Goal: Task Accomplishment & Management: Use online tool/utility

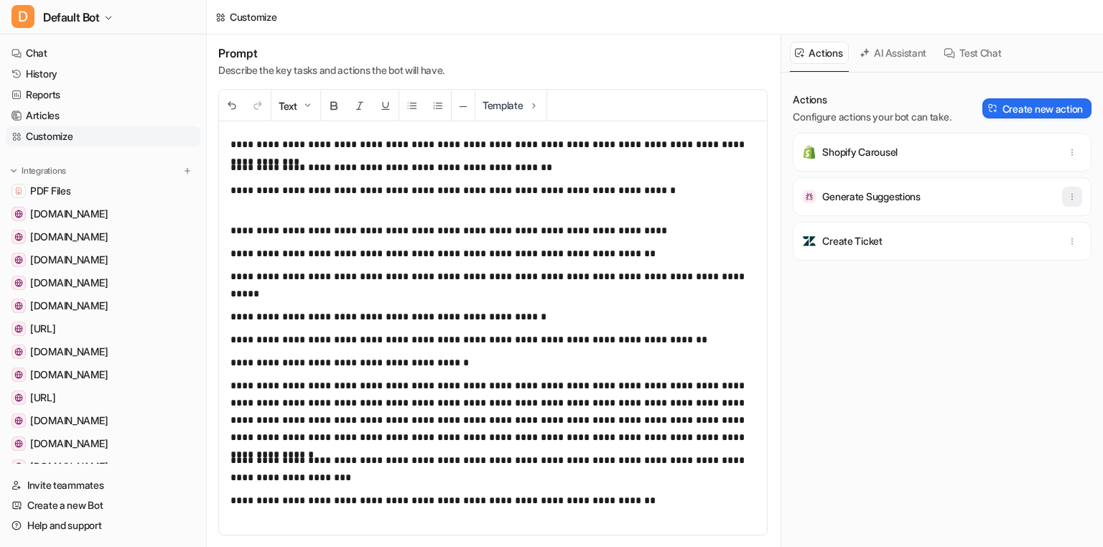
click at [1065, 196] on button "button" at bounding box center [1072, 197] width 20 height 20
click at [999, 223] on button "Delete" at bounding box center [1001, 228] width 155 height 27
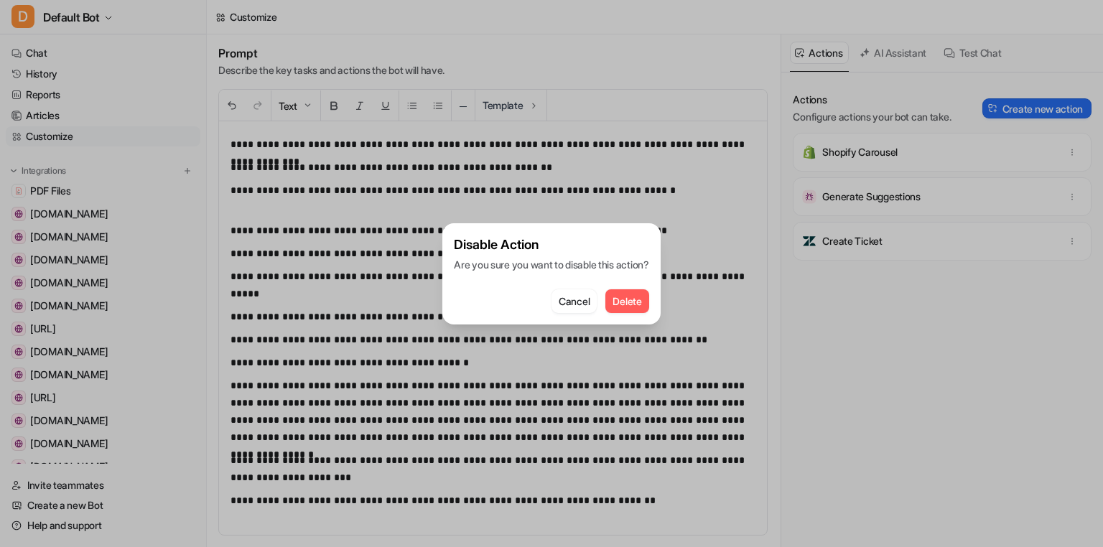
click at [641, 298] on span "Delete" at bounding box center [626, 301] width 29 height 15
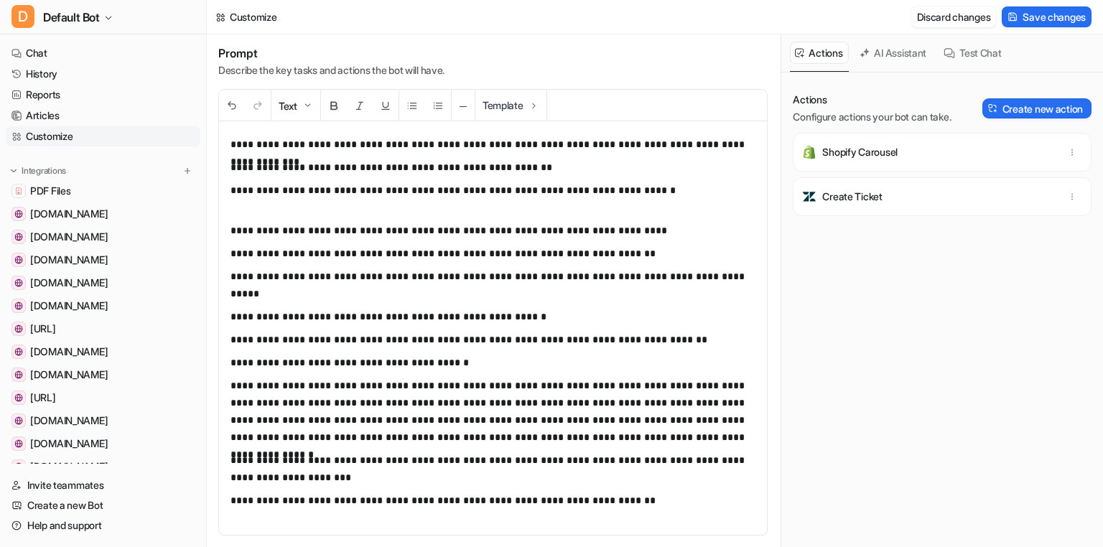
click at [963, 12] on button "Discard changes" at bounding box center [953, 16] width 85 height 21
click at [1080, 195] on button "button" at bounding box center [1072, 197] width 20 height 20
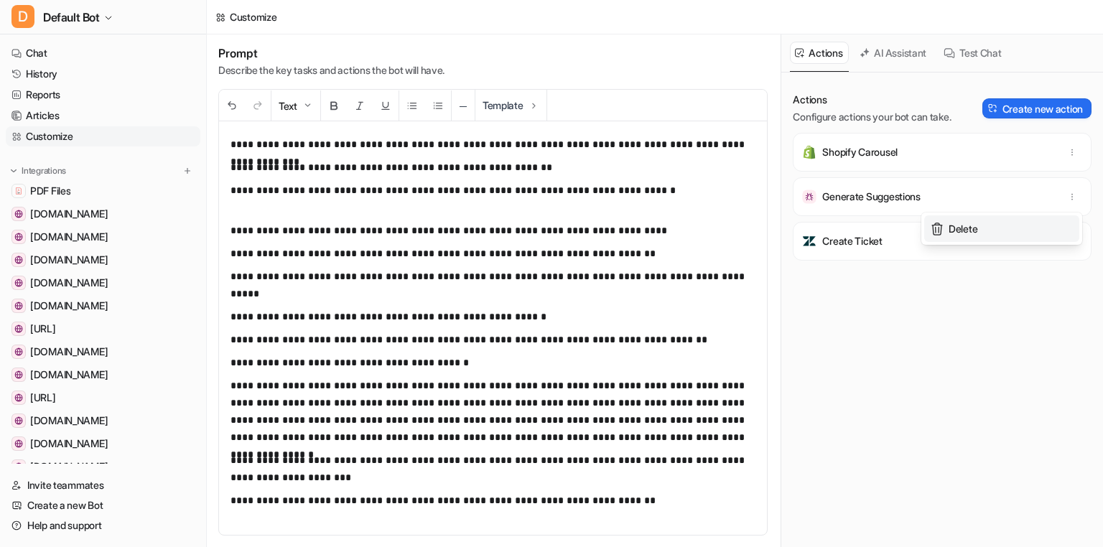
click at [974, 222] on span "Delete" at bounding box center [962, 228] width 29 height 15
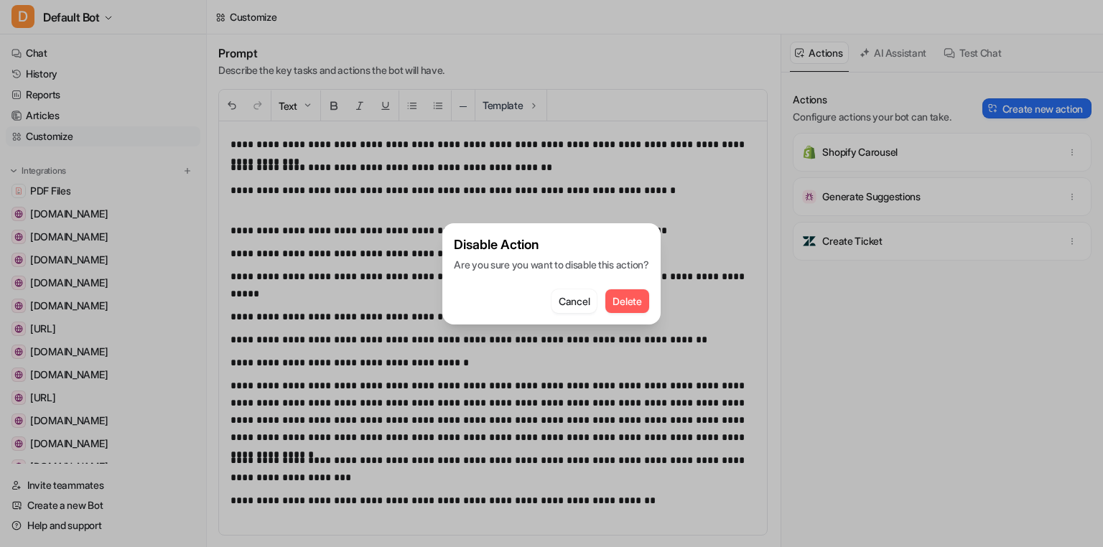
click at [627, 300] on span "Delete" at bounding box center [626, 301] width 29 height 15
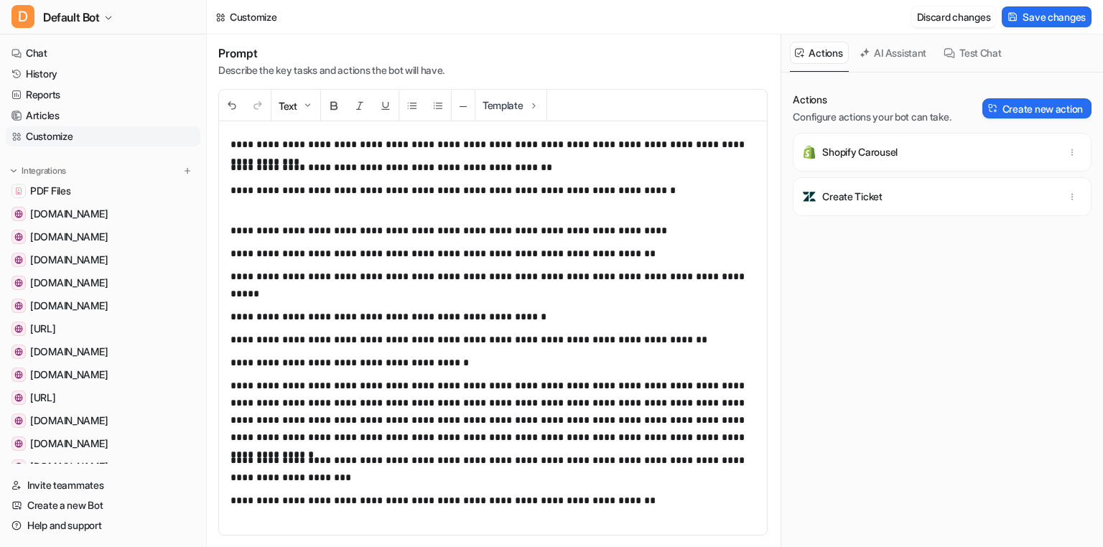
click at [972, 18] on button "Discard changes" at bounding box center [953, 16] width 85 height 21
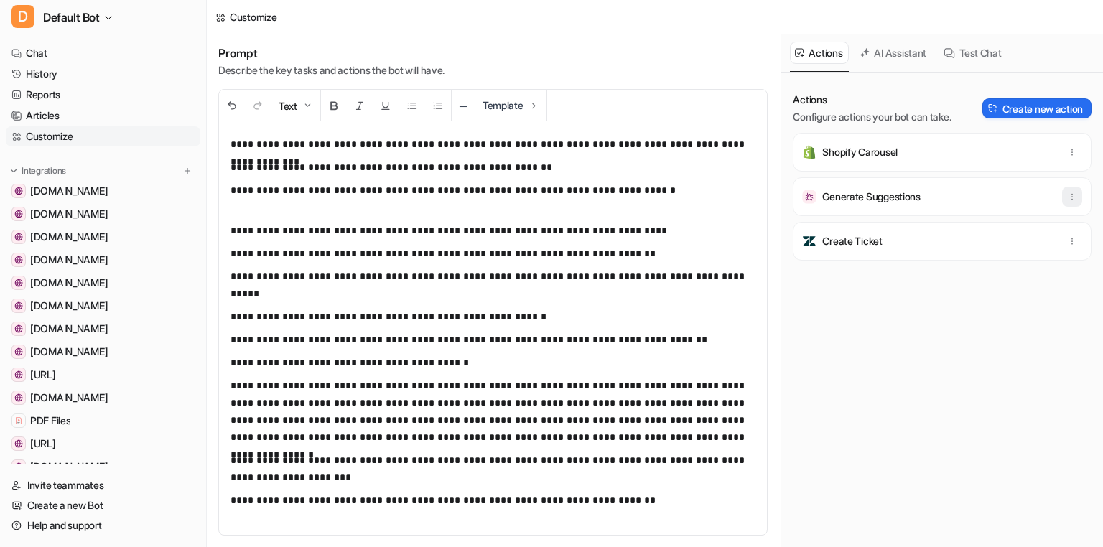
click at [1071, 192] on icon "button" at bounding box center [1072, 197] width 10 height 10
click at [969, 225] on span "Delete" at bounding box center [962, 228] width 29 height 15
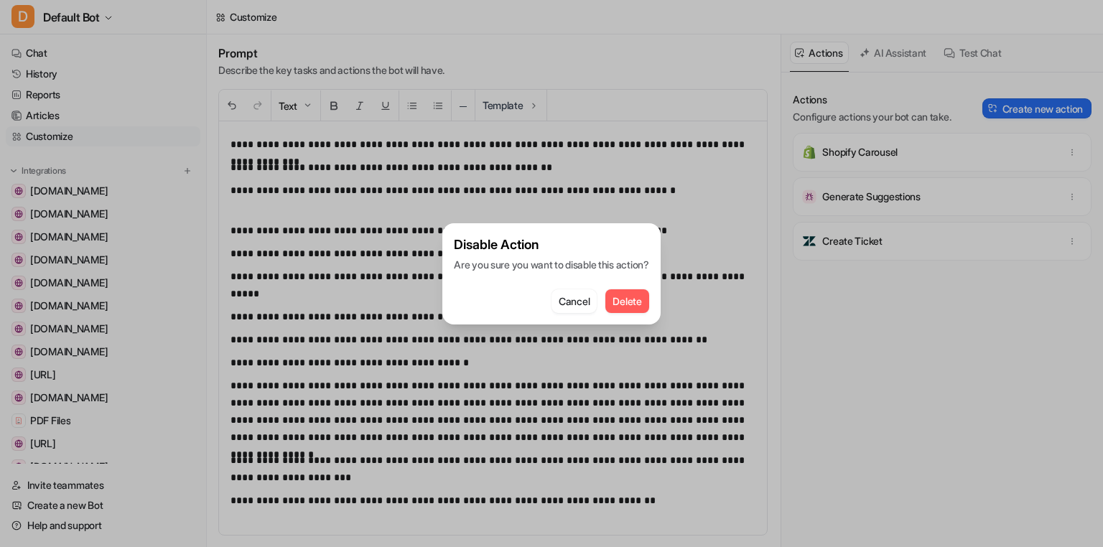
click at [636, 294] on span "Delete" at bounding box center [626, 301] width 29 height 15
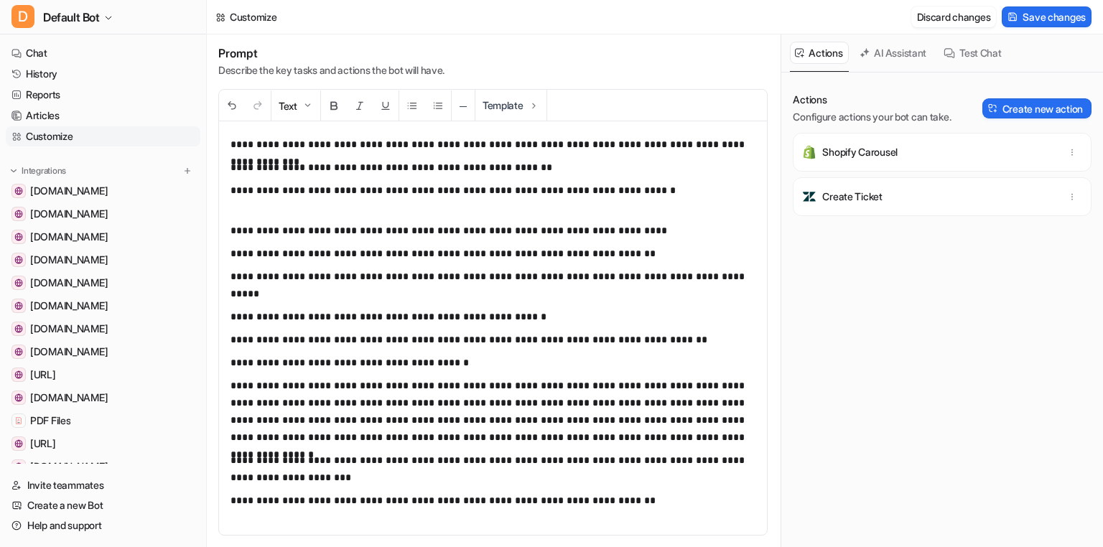
click at [959, 6] on button "Discard changes" at bounding box center [953, 16] width 85 height 21
click at [632, 220] on div "**********" at bounding box center [493, 327] width 548 height 413
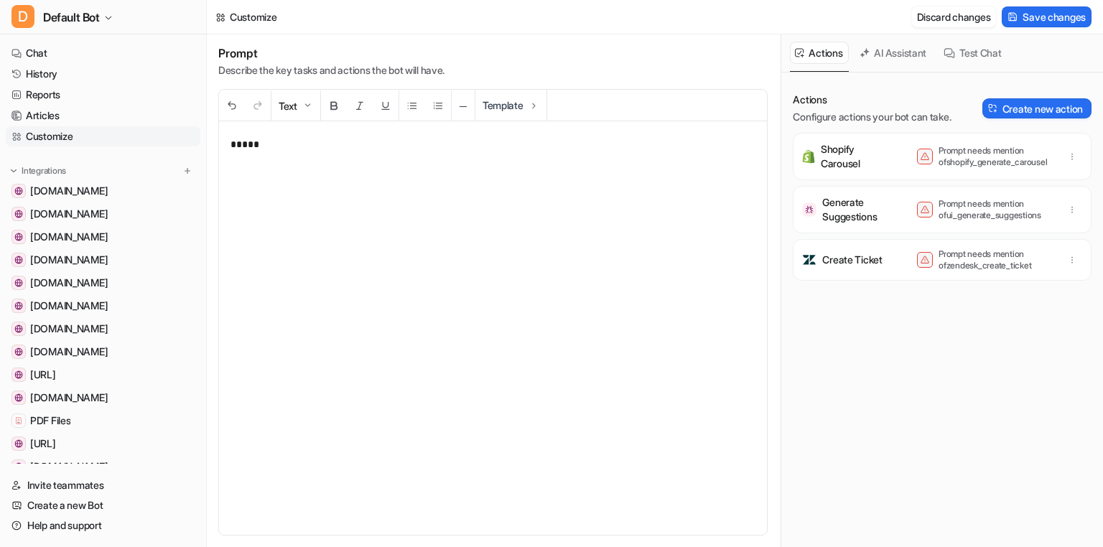
click at [962, 17] on button "Discard changes" at bounding box center [953, 16] width 85 height 21
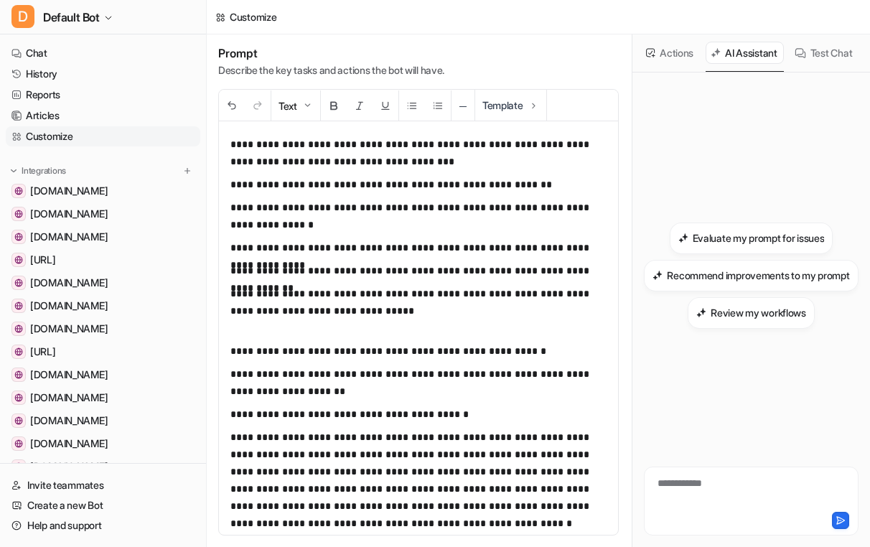
click at [825, 49] on button "Test Chat" at bounding box center [824, 53] width 69 height 22
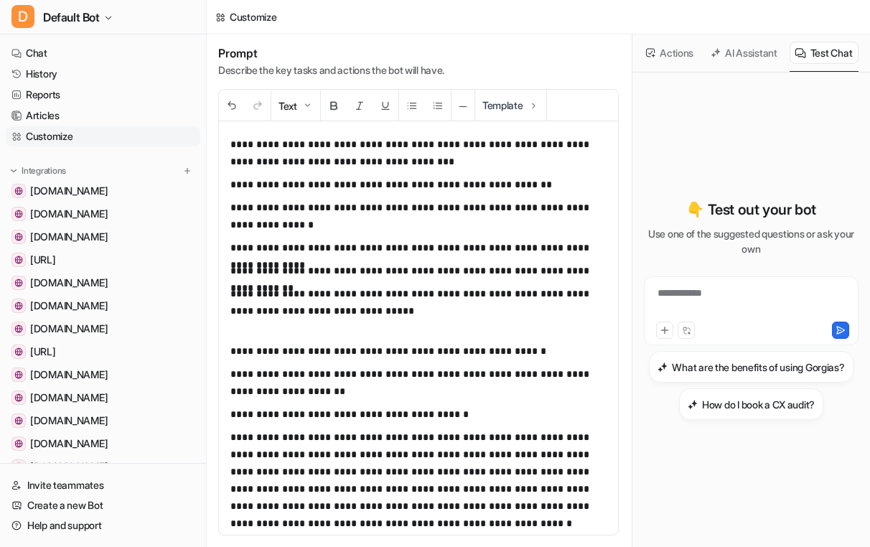
click at [530, 310] on p "**********" at bounding box center [418, 311] width 376 height 52
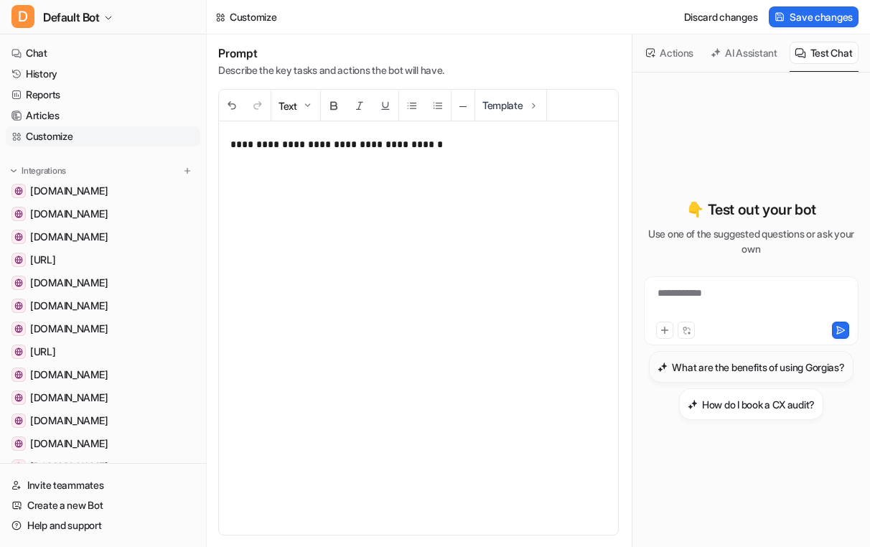
click at [687, 362] on h3 "What are the benefits of using Gorgias?" at bounding box center [758, 367] width 172 height 15
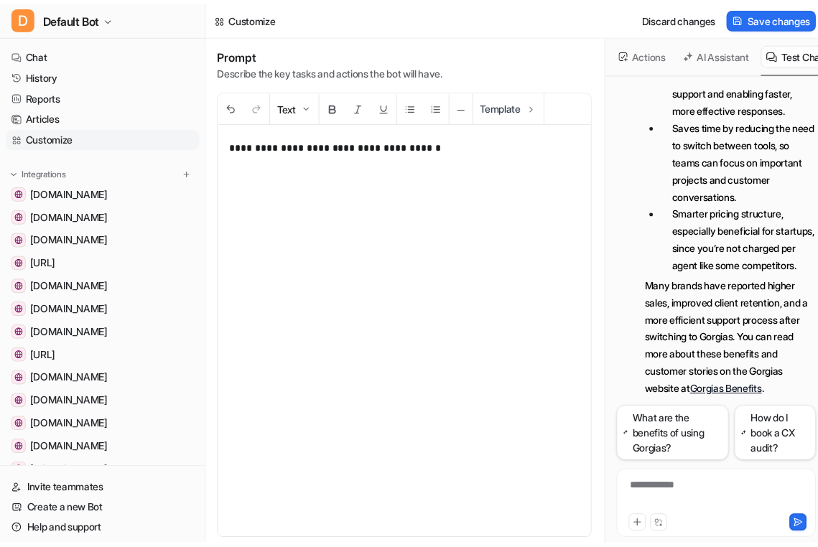
scroll to position [416, 0]
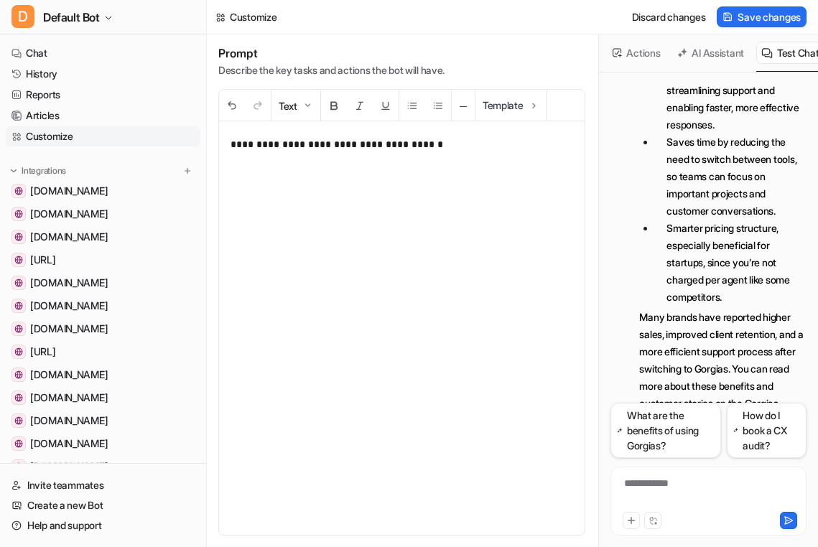
click at [719, 55] on button "AI Assistant" at bounding box center [711, 53] width 78 height 22
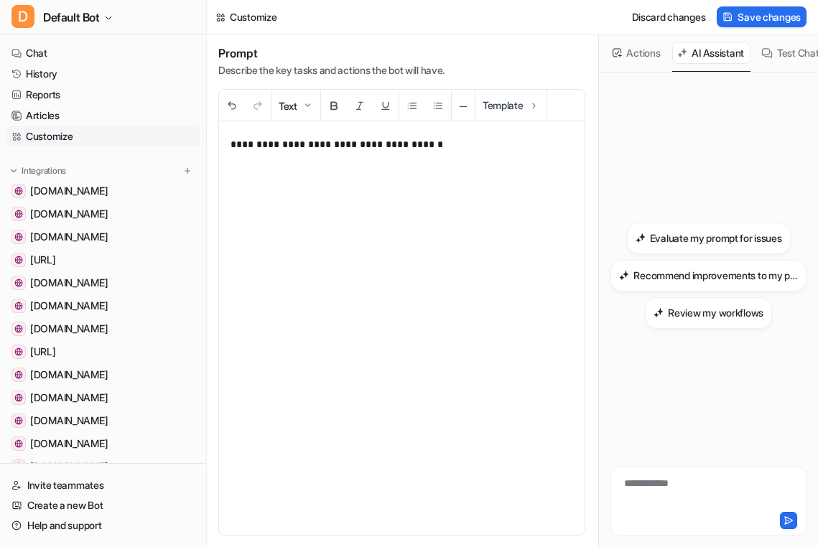
click at [470, 294] on p "**********" at bounding box center [401, 328] width 342 height 385
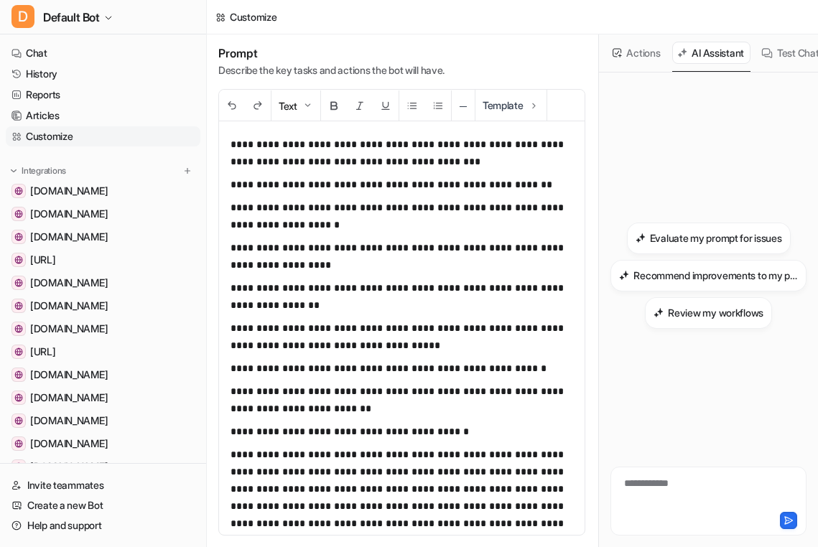
scroll to position [851, 0]
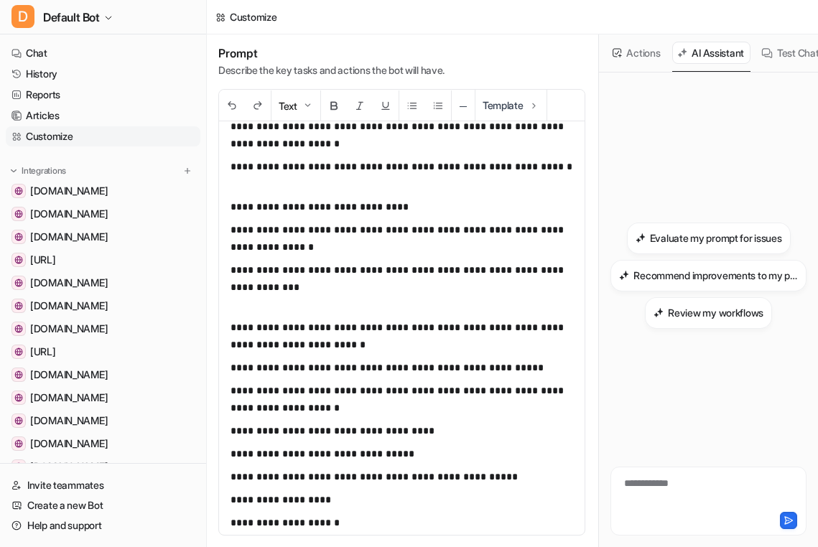
click at [675, 493] on div "**********" at bounding box center [708, 492] width 189 height 33
paste div
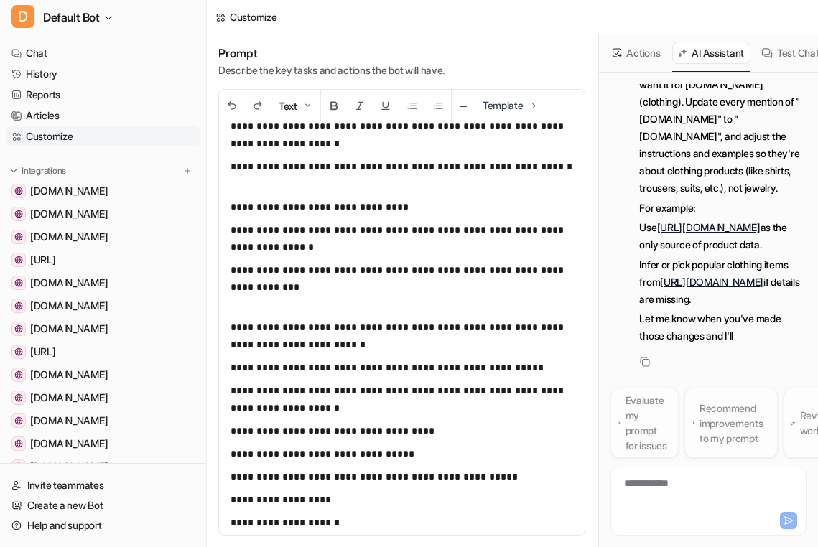
scroll to position [274, 0]
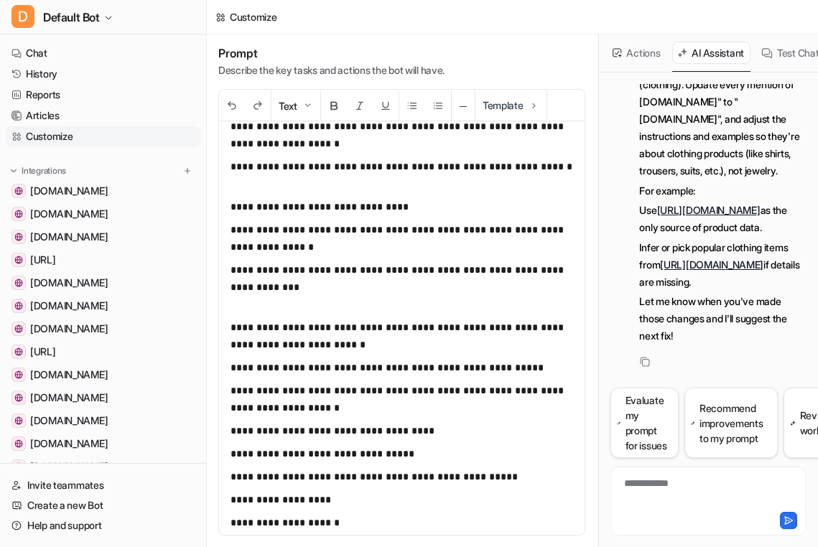
click at [377, 304] on p "**********" at bounding box center [401, 287] width 342 height 52
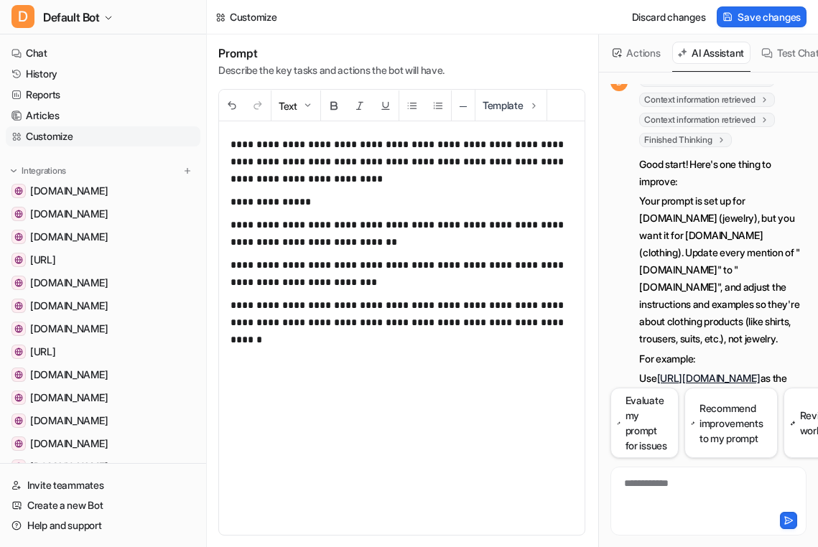
scroll to position [0, 0]
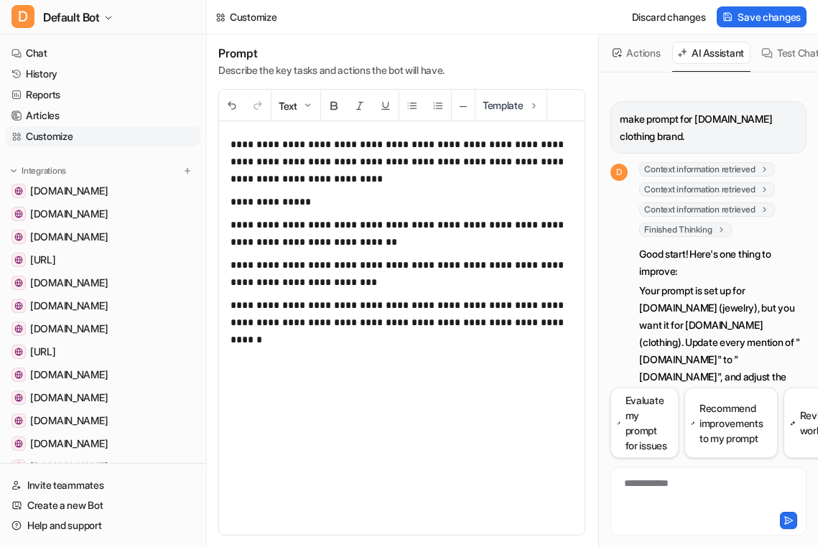
drag, startPoint x: 703, startPoint y: 132, endPoint x: 622, endPoint y: 123, distance: 80.9
click at [622, 123] on p "make prompt for frenchcrown.in clothing brand." at bounding box center [708, 128] width 177 height 34
copy p "make prompt for frenchcrown.in clothing brand."
click at [652, 483] on div "**********" at bounding box center [708, 492] width 189 height 33
paste div
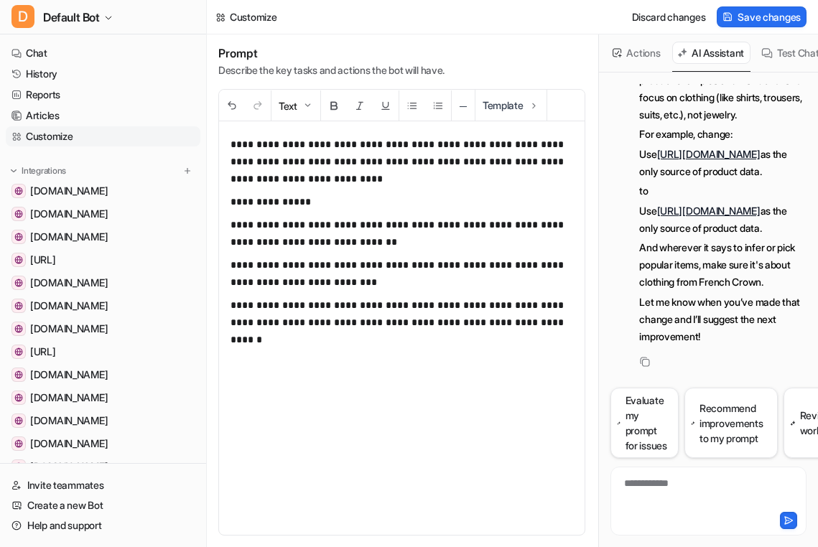
scroll to position [798, 0]
click at [633, 56] on button "Actions" at bounding box center [636, 53] width 59 height 22
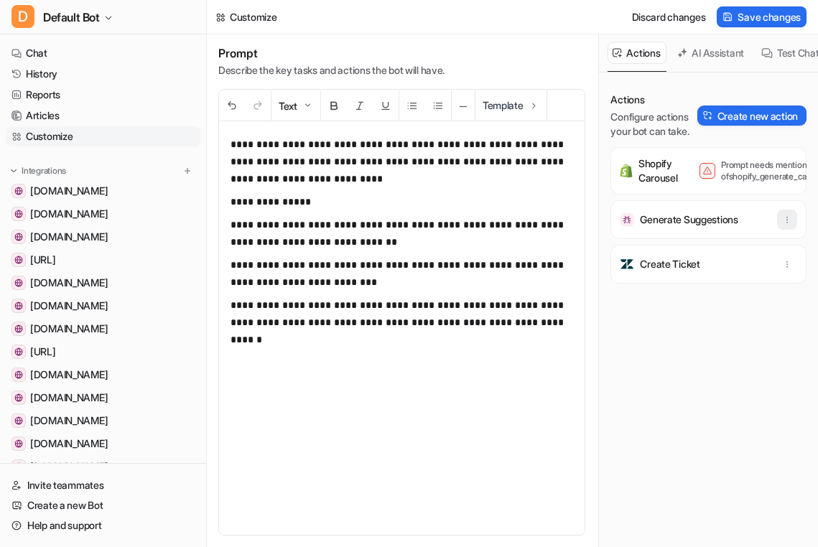
click at [782, 225] on icon "button" at bounding box center [787, 220] width 10 height 10
click at [733, 259] on button "Delete" at bounding box center [716, 251] width 155 height 27
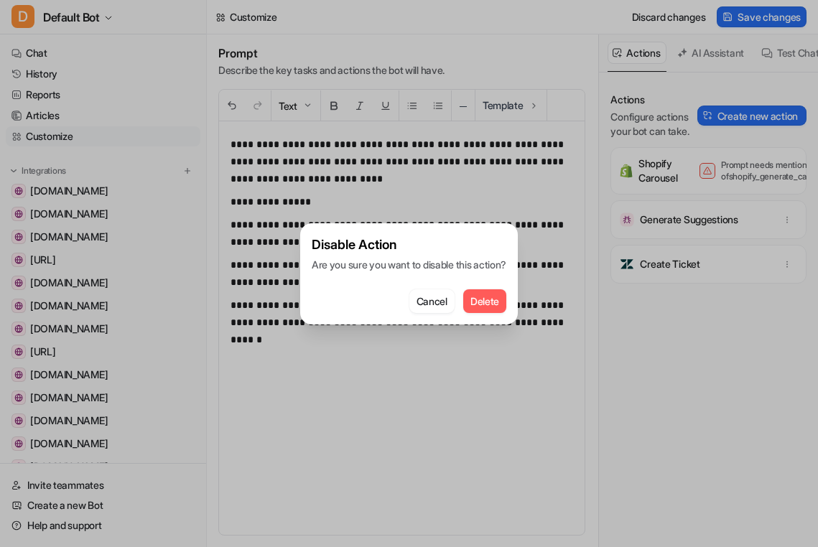
click at [496, 302] on span "Delete" at bounding box center [484, 301] width 29 height 15
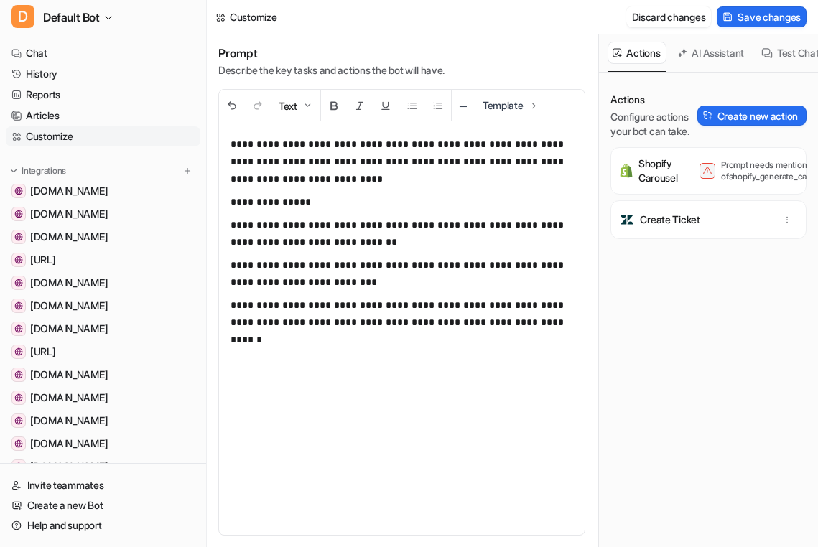
click at [696, 24] on button "Discard changes" at bounding box center [668, 16] width 85 height 21
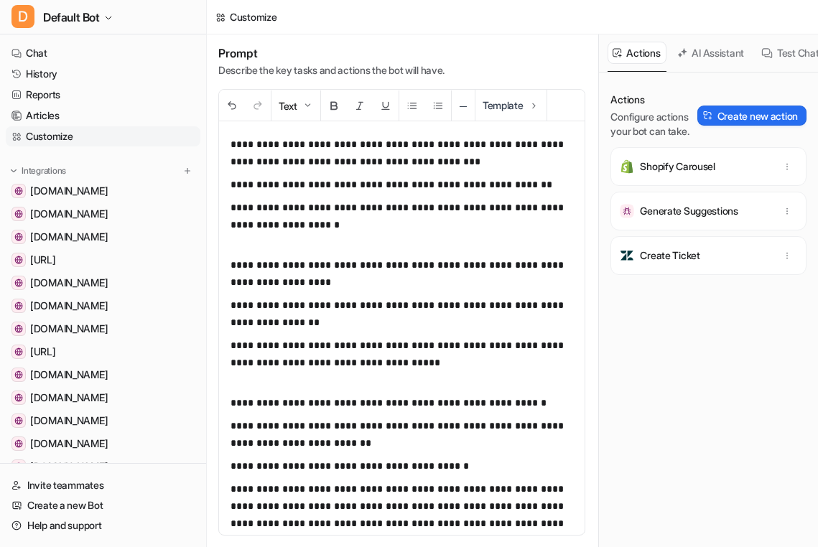
click at [706, 55] on button "AI Assistant" at bounding box center [711, 53] width 78 height 22
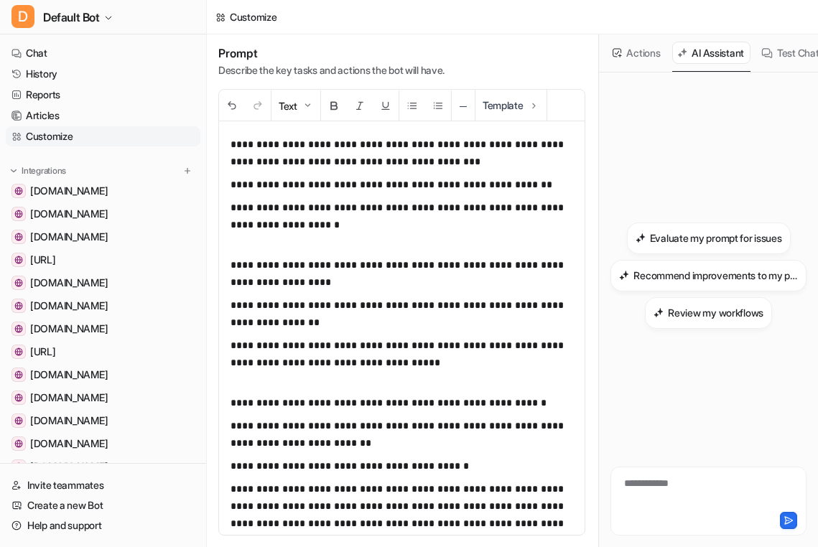
click at [627, 50] on button "Actions" at bounding box center [636, 53] width 59 height 22
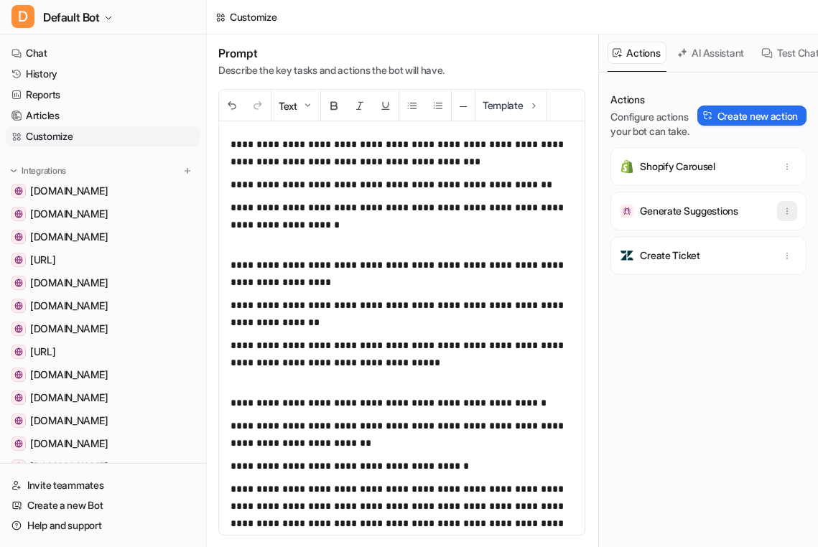
click at [790, 213] on icon "button" at bounding box center [787, 211] width 10 height 10
click at [707, 251] on button "Delete" at bounding box center [716, 243] width 155 height 27
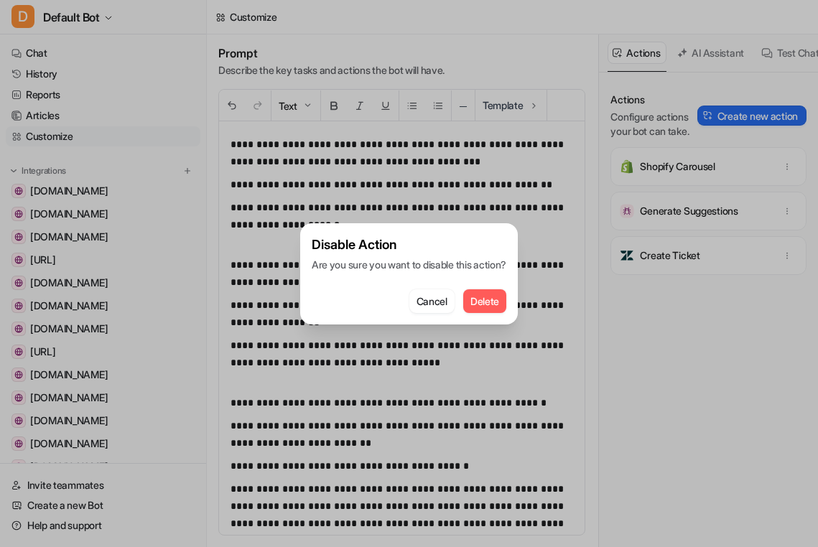
click at [494, 300] on span "Delete" at bounding box center [484, 301] width 29 height 15
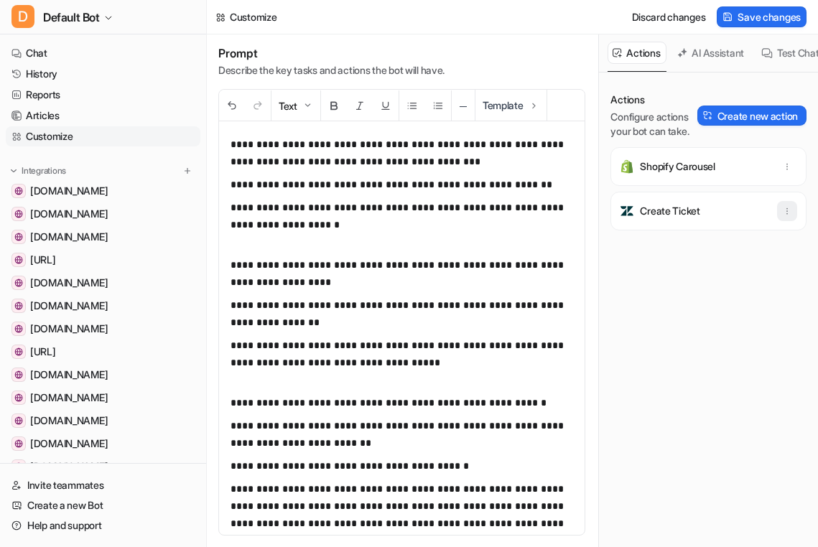
click at [784, 207] on icon "button" at bounding box center [787, 211] width 10 height 10
click at [689, 258] on div "Delete" at bounding box center [716, 243] width 161 height 32
click at [679, 248] on span "Delete" at bounding box center [677, 242] width 29 height 15
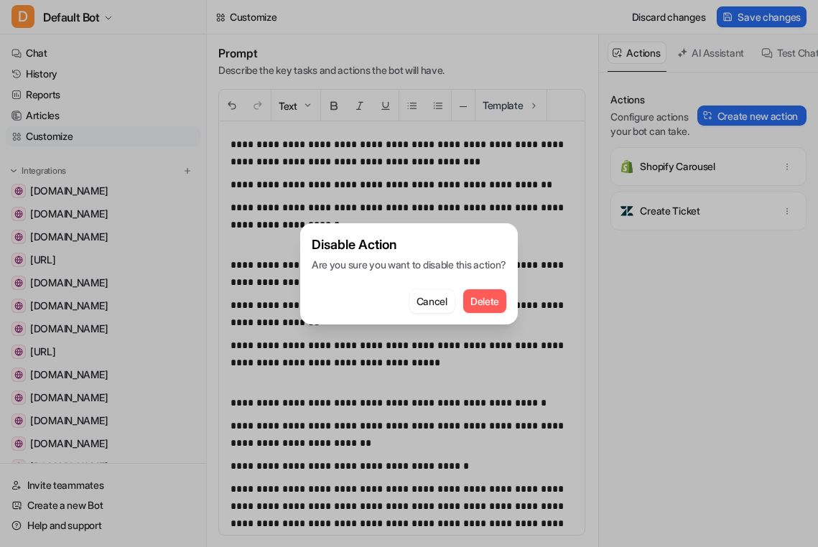
click at [490, 311] on button "Delete" at bounding box center [484, 301] width 43 height 24
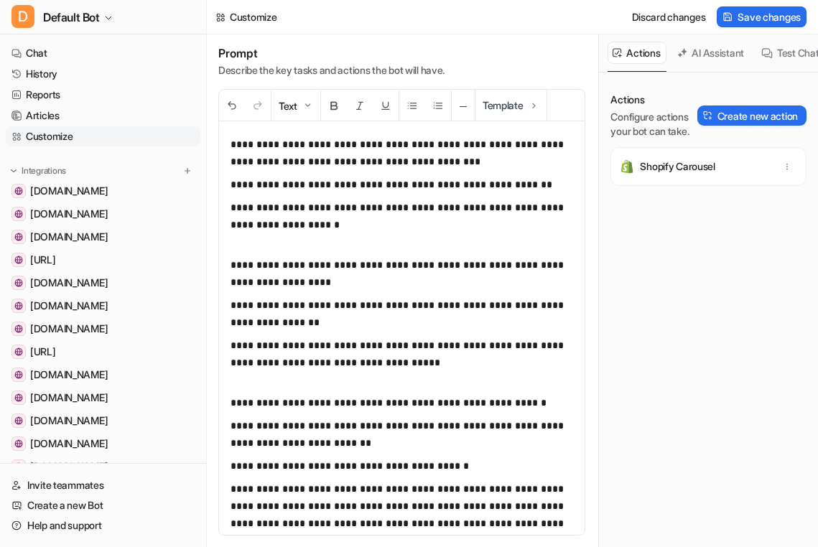
click at [713, 61] on button "AI Assistant" at bounding box center [711, 53] width 78 height 22
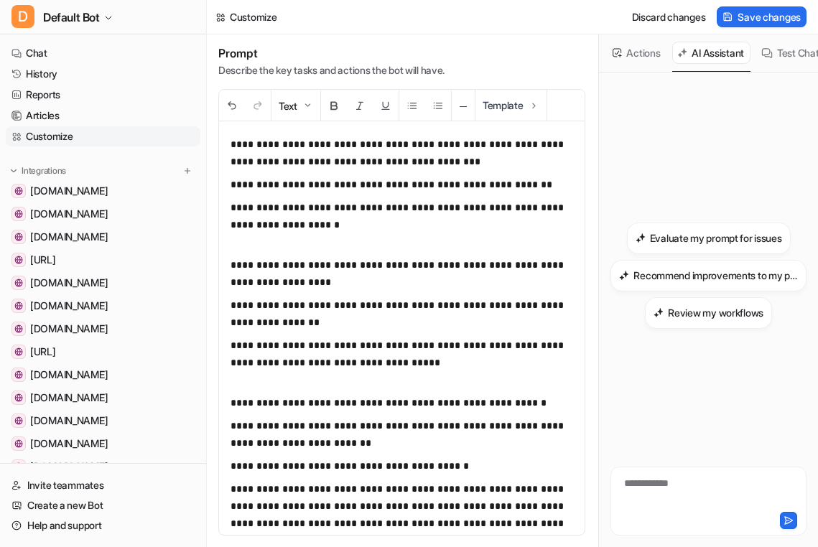
click at [658, 485] on div "**********" at bounding box center [708, 492] width 189 height 33
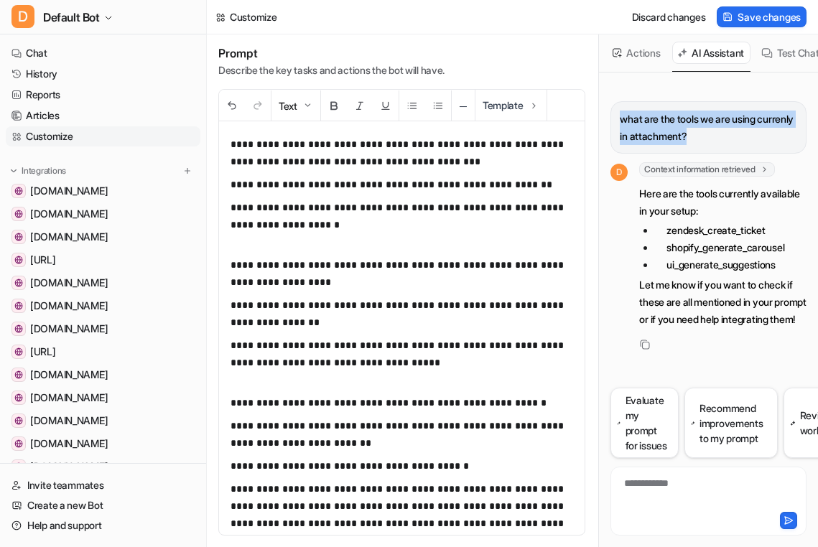
drag, startPoint x: 731, startPoint y: 137, endPoint x: 602, endPoint y: 124, distance: 129.9
click at [602, 124] on div "**********" at bounding box center [708, 310] width 219 height 474
copy p "what are the tools we are using currenly in attachment?"
click at [658, 479] on div "**********" at bounding box center [708, 492] width 189 height 33
paste div
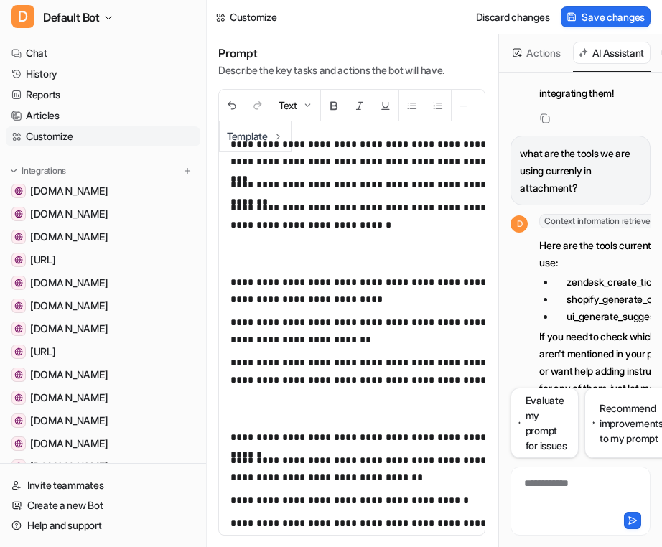
scroll to position [278, 0]
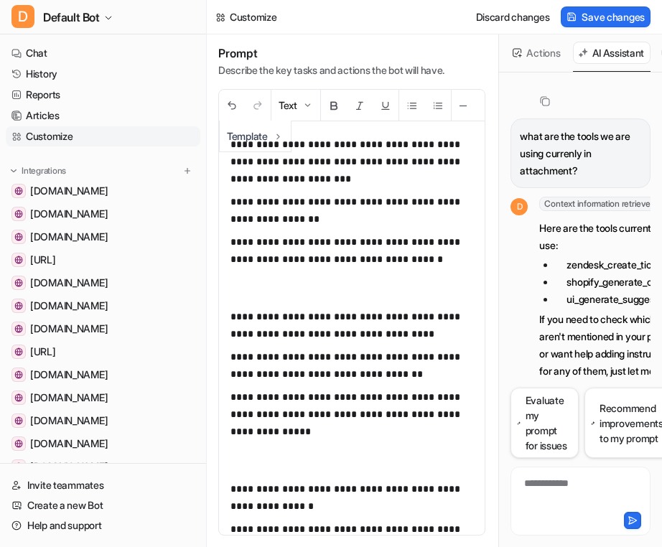
click at [527, 49] on button "Actions" at bounding box center [537, 53] width 59 height 22
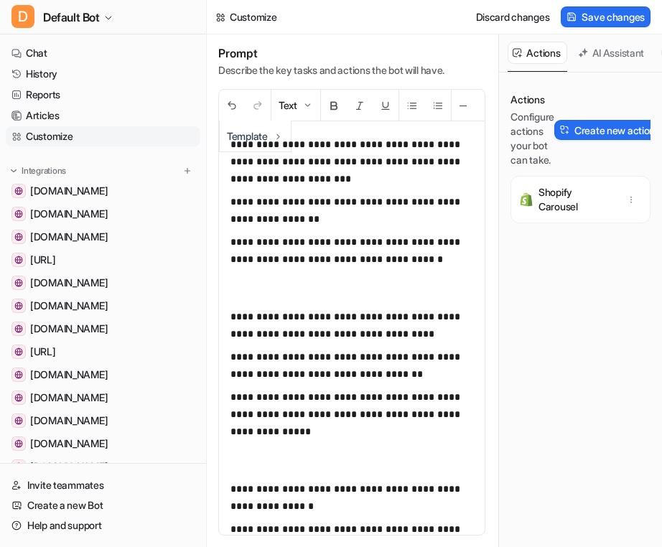
click at [629, 48] on button "AI Assistant" at bounding box center [612, 53] width 78 height 22
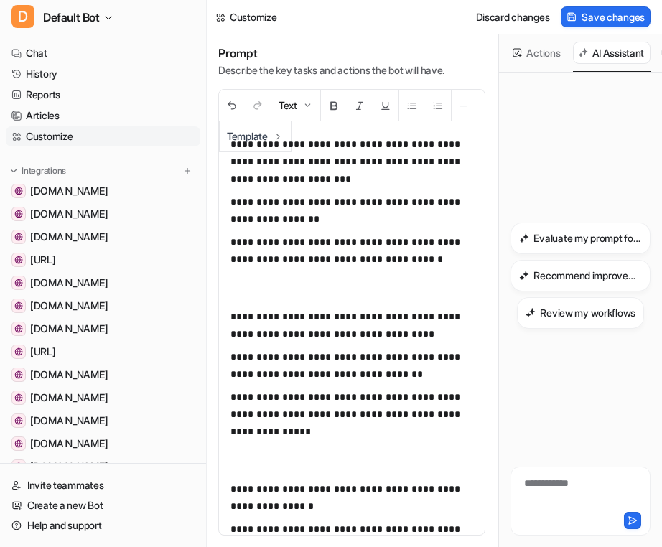
click at [545, 51] on button "Actions" at bounding box center [537, 53] width 59 height 22
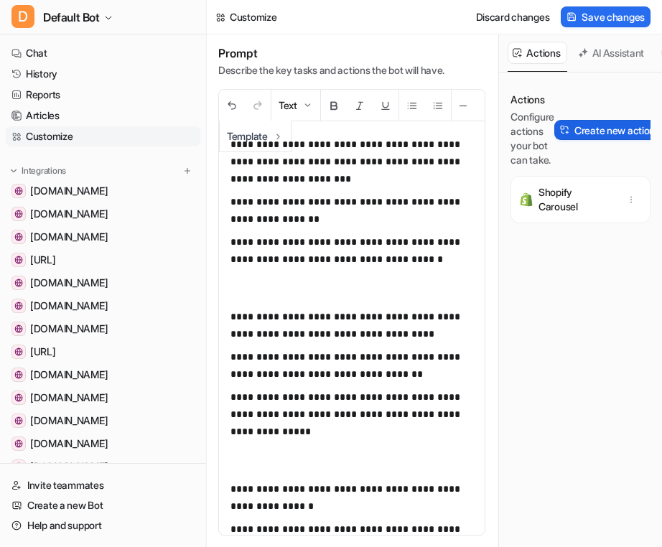
click at [613, 133] on button "Create new action" at bounding box center [608, 130] width 109 height 20
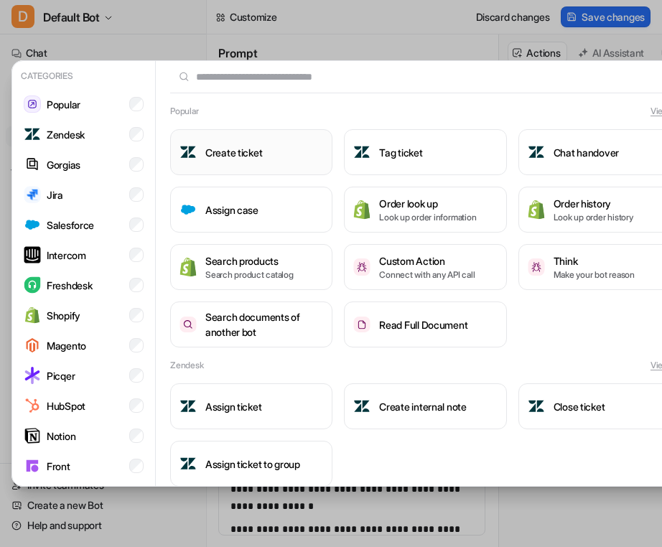
click at [298, 149] on button "Create ticket" at bounding box center [251, 152] width 162 height 46
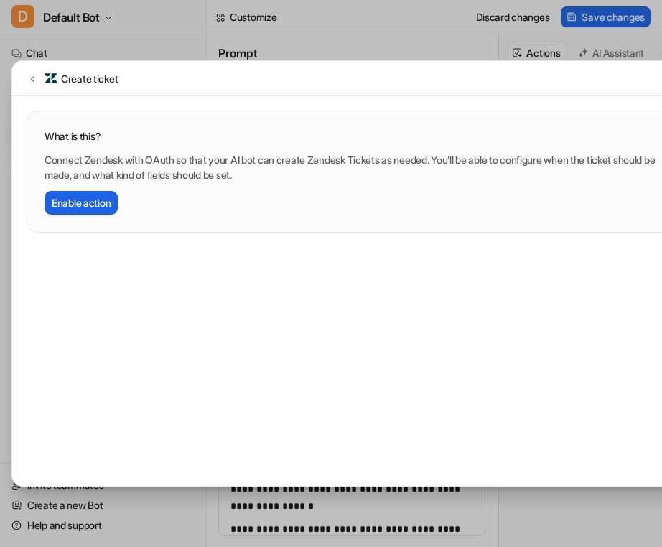
click at [95, 208] on button "Enable action" at bounding box center [81, 203] width 73 height 24
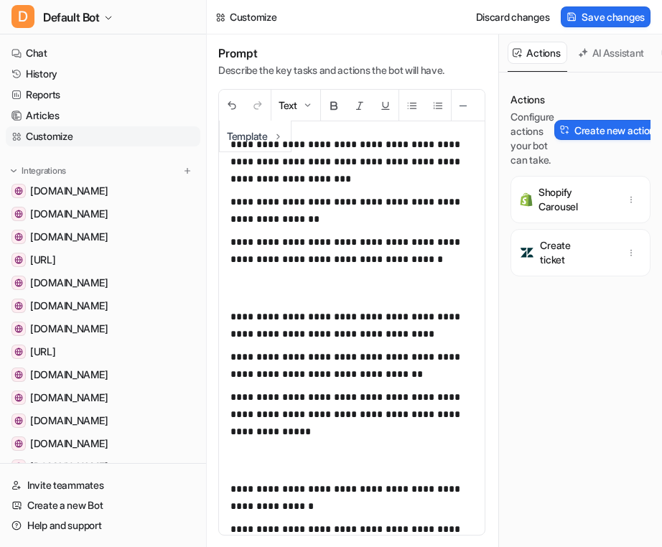
scroll to position [0, 2]
click at [592, 45] on button "AI Assistant" at bounding box center [612, 53] width 78 height 22
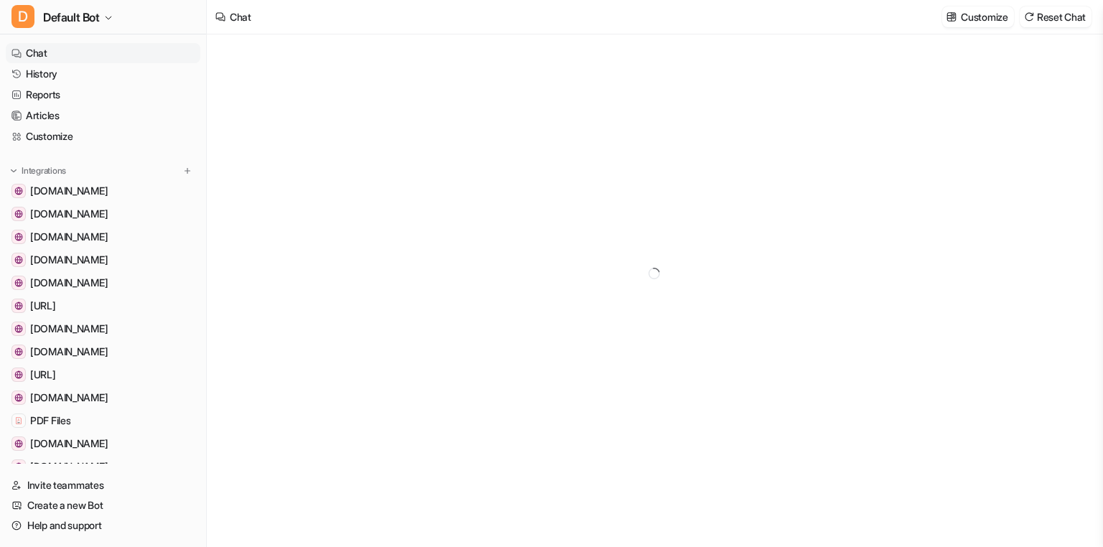
type textarea "**********"
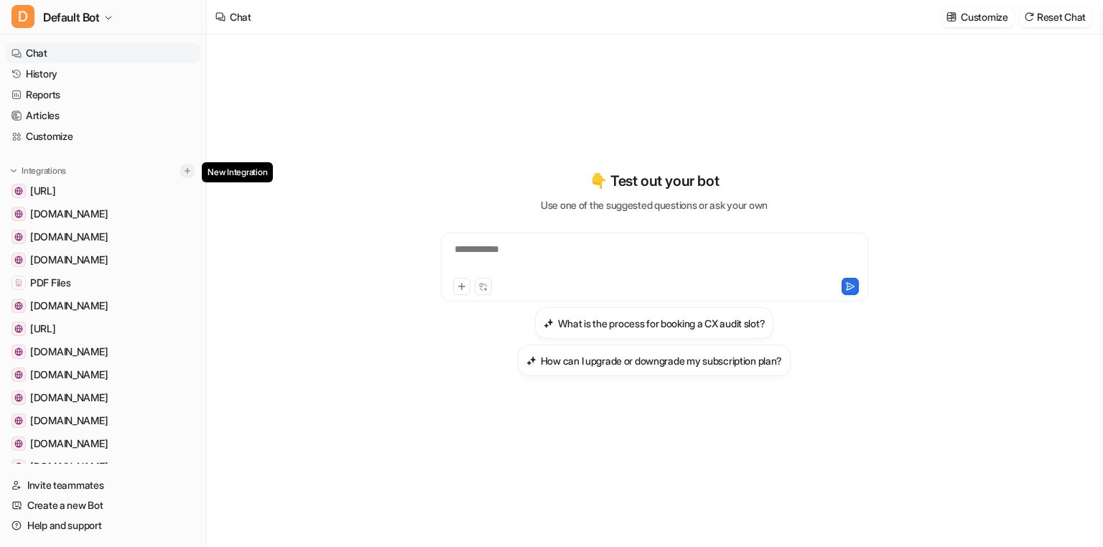
click at [185, 172] on img at bounding box center [187, 171] width 10 height 10
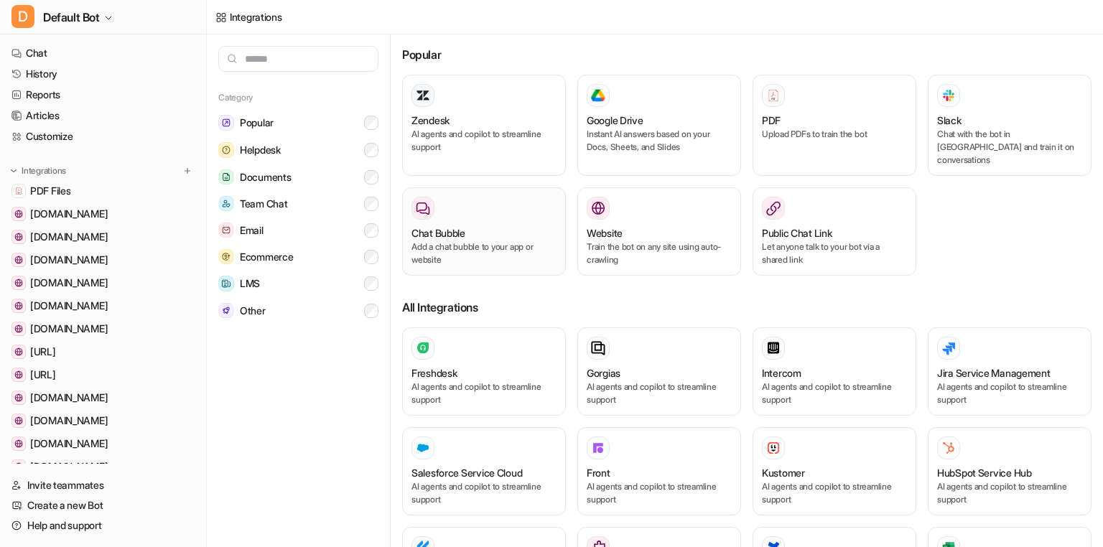
click at [483, 225] on div "Chat Bubble" at bounding box center [483, 232] width 145 height 15
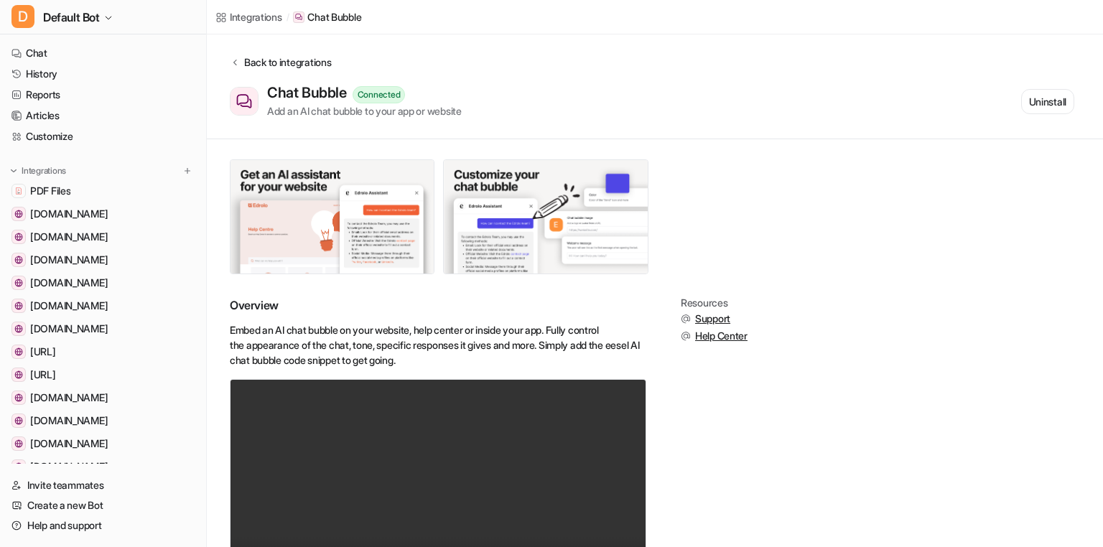
click at [251, 64] on div "Back to integrations" at bounding box center [285, 62] width 91 height 15
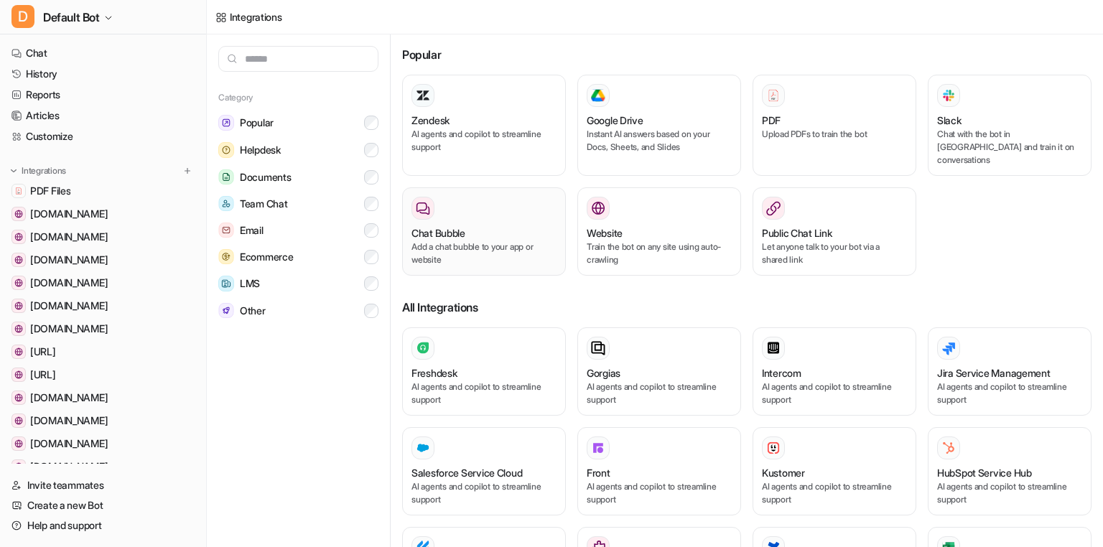
click at [479, 225] on div "Chat Bubble" at bounding box center [483, 232] width 145 height 15
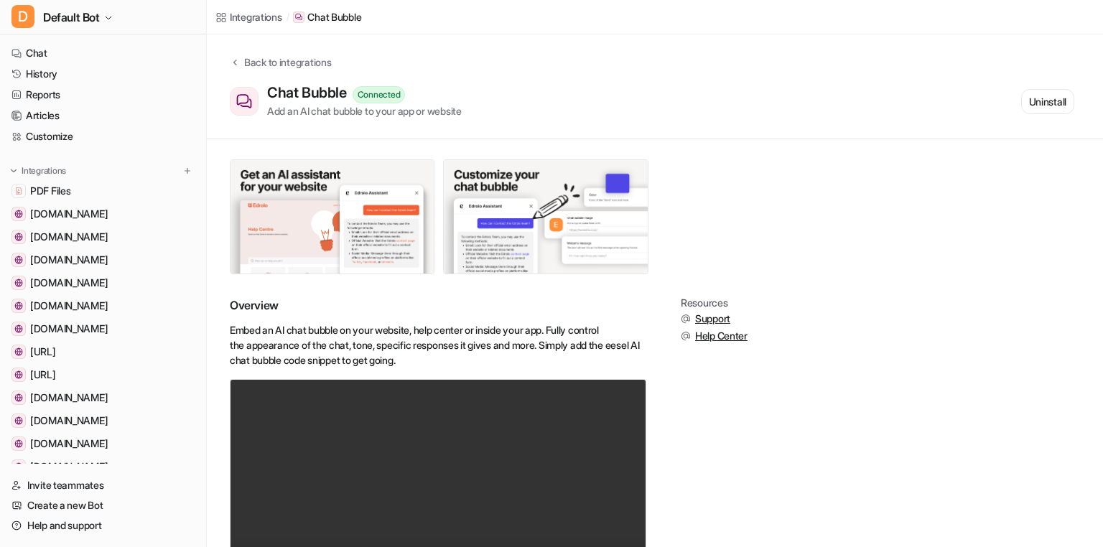
click at [361, 14] on p "Chat Bubble" at bounding box center [334, 17] width 54 height 14
click at [260, 16] on div "Integrations" at bounding box center [256, 16] width 52 height 15
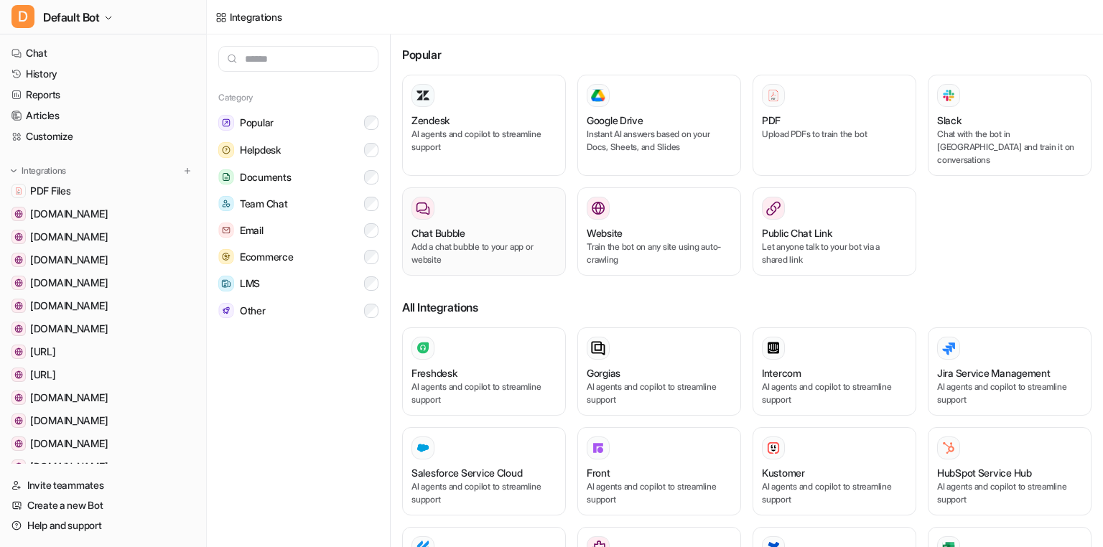
click at [500, 225] on div "Chat Bubble" at bounding box center [483, 232] width 145 height 15
click at [500, 133] on p "AI agents and copilot to streamline support" at bounding box center [483, 141] width 145 height 26
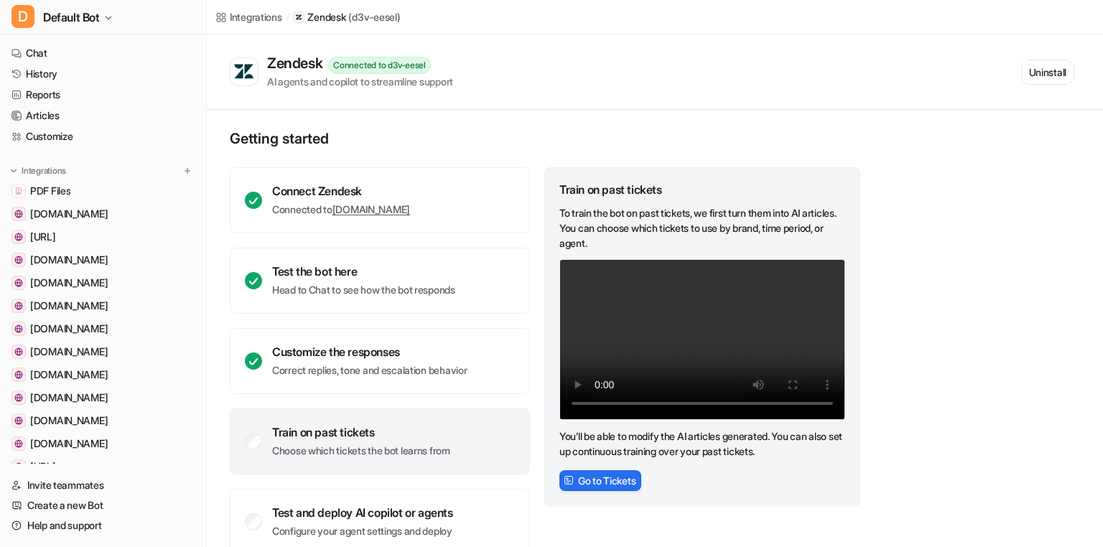
click at [255, 13] on div "Integrations" at bounding box center [256, 16] width 52 height 15
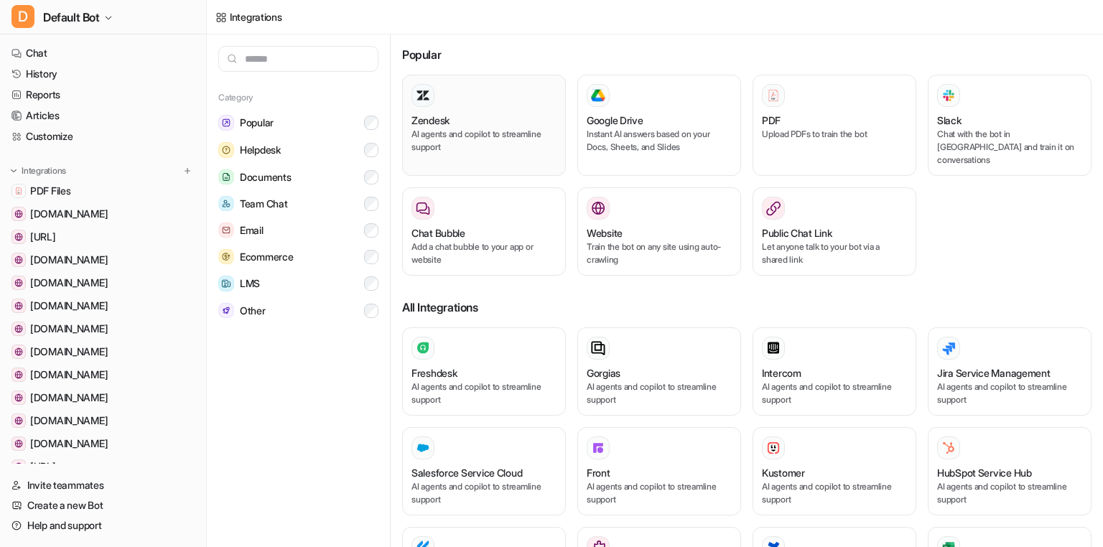
click at [495, 113] on div "Zendesk" at bounding box center [483, 120] width 145 height 15
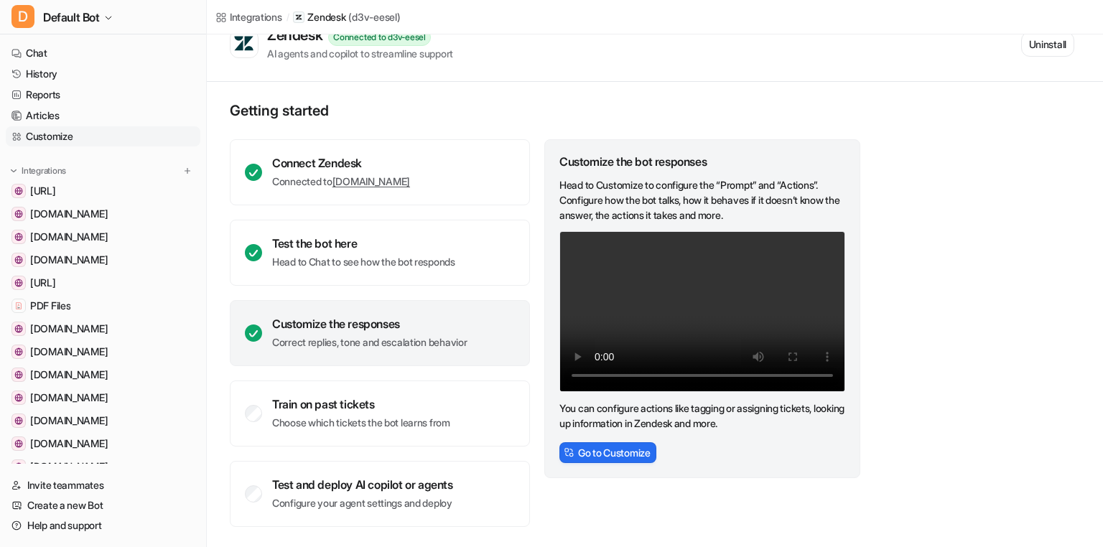
click at [77, 136] on link "Customize" at bounding box center [103, 136] width 195 height 20
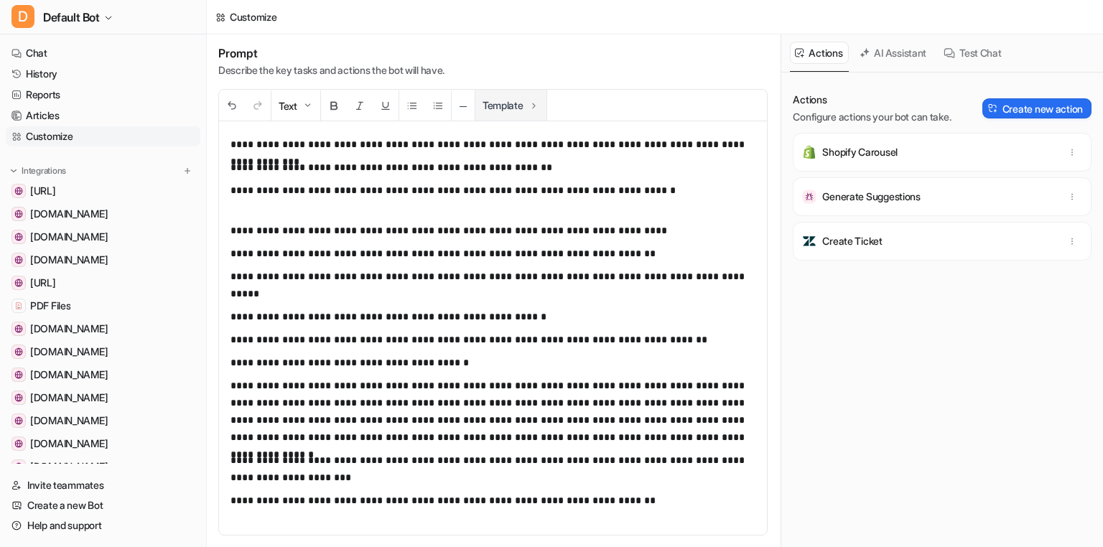
click at [523, 103] on button "Template" at bounding box center [510, 105] width 71 height 31
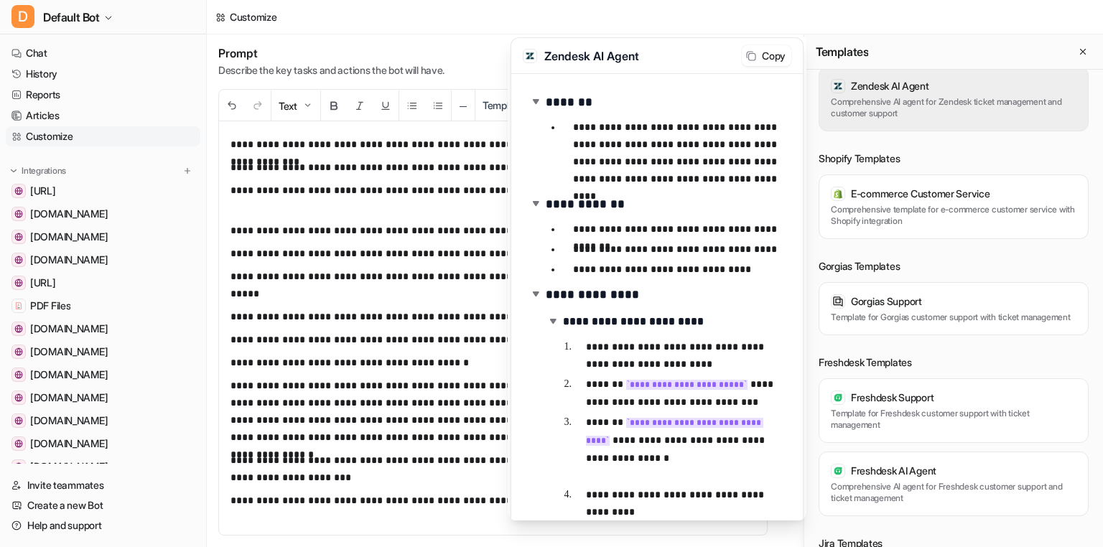
scroll to position [267, 0]
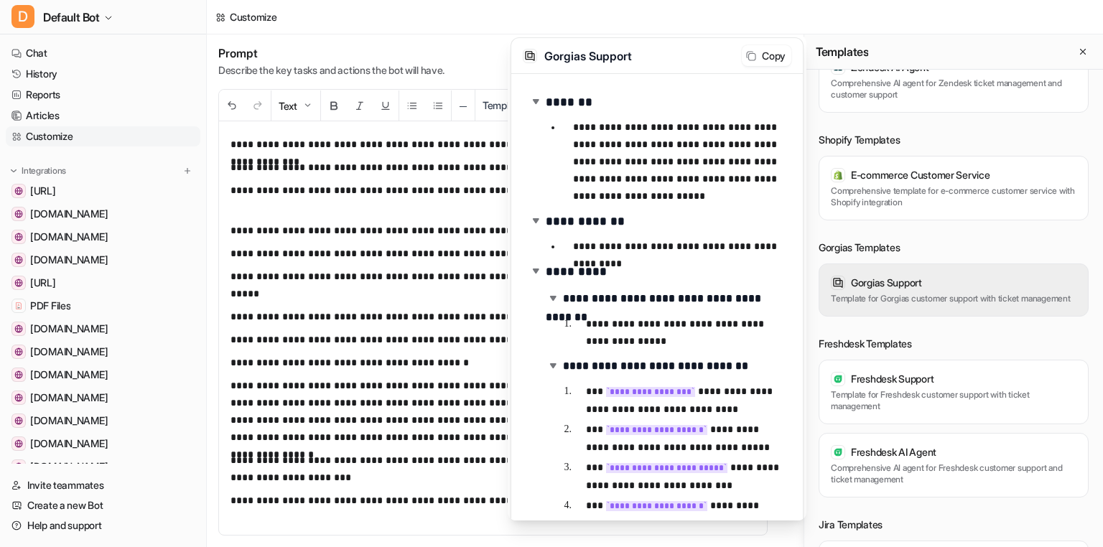
click at [896, 304] on p "Template for Gorgias customer support with ticket management" at bounding box center [954, 298] width 246 height 11
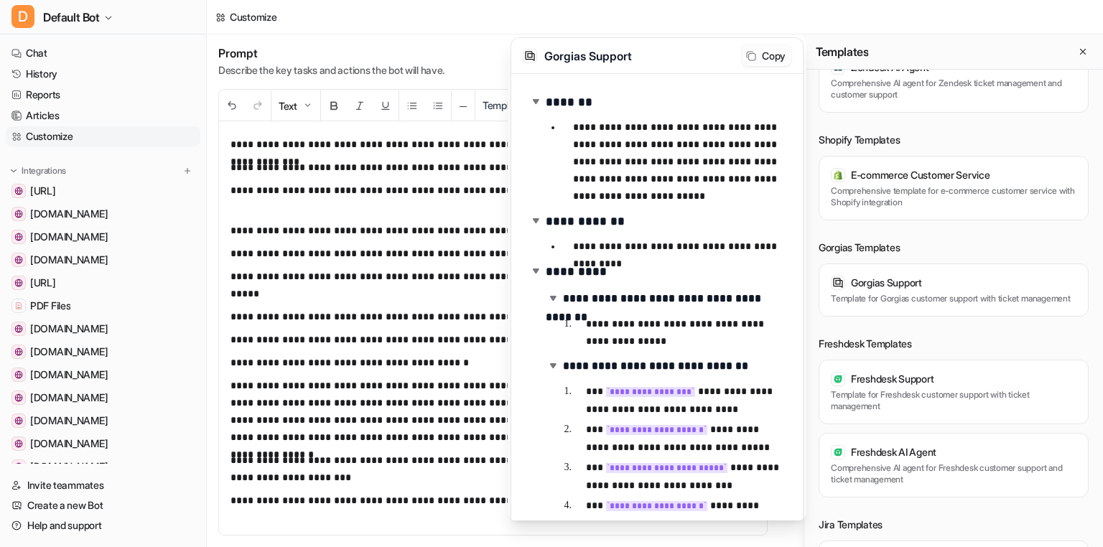
click at [756, 45] on button "Copy" at bounding box center [767, 55] width 50 height 21
click at [482, 182] on div "**********" at bounding box center [655, 290] width 896 height 513
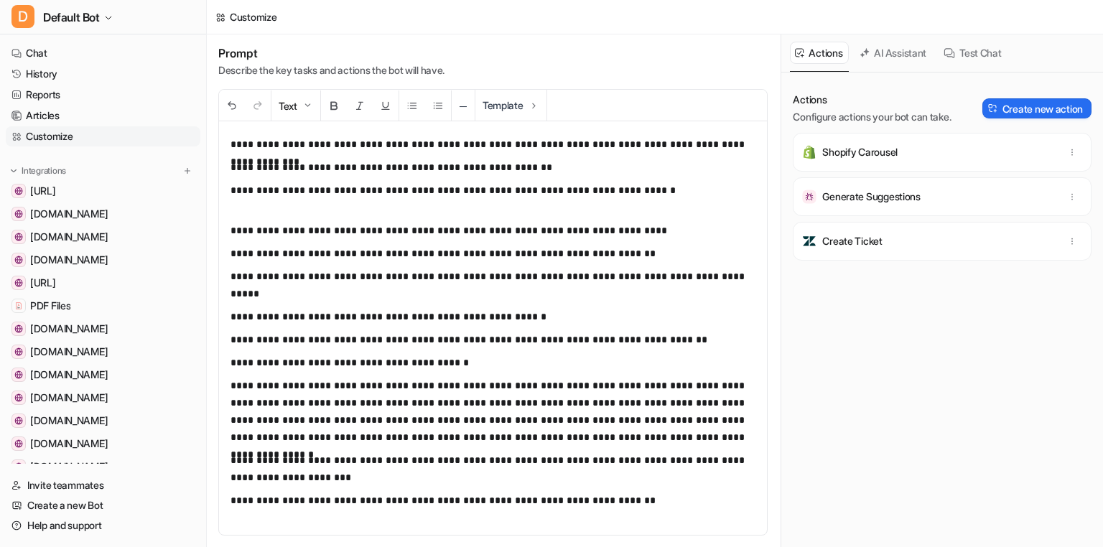
scroll to position [0, 636]
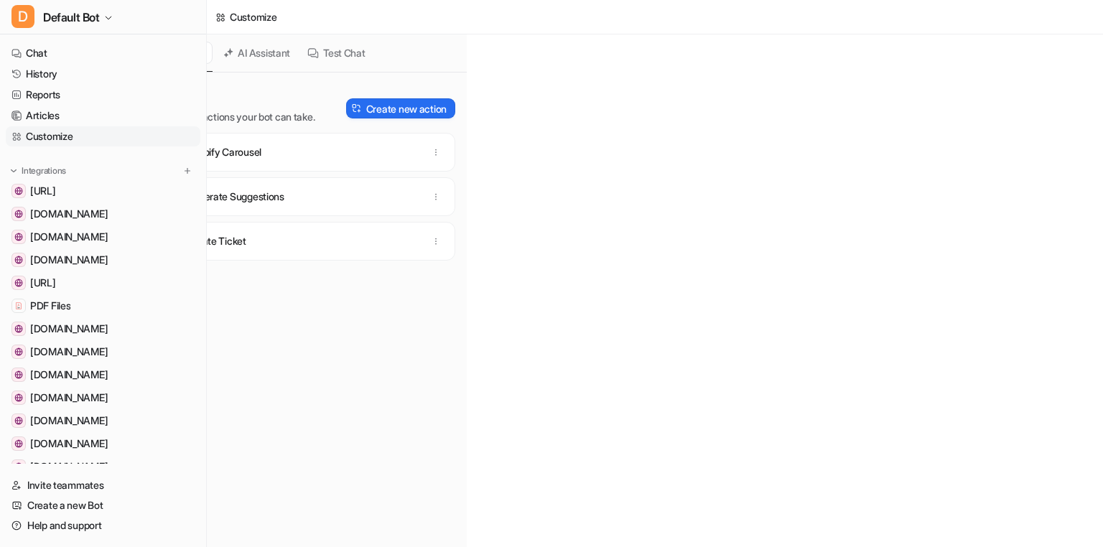
click at [259, 45] on button "AI Assistant" at bounding box center [257, 53] width 78 height 22
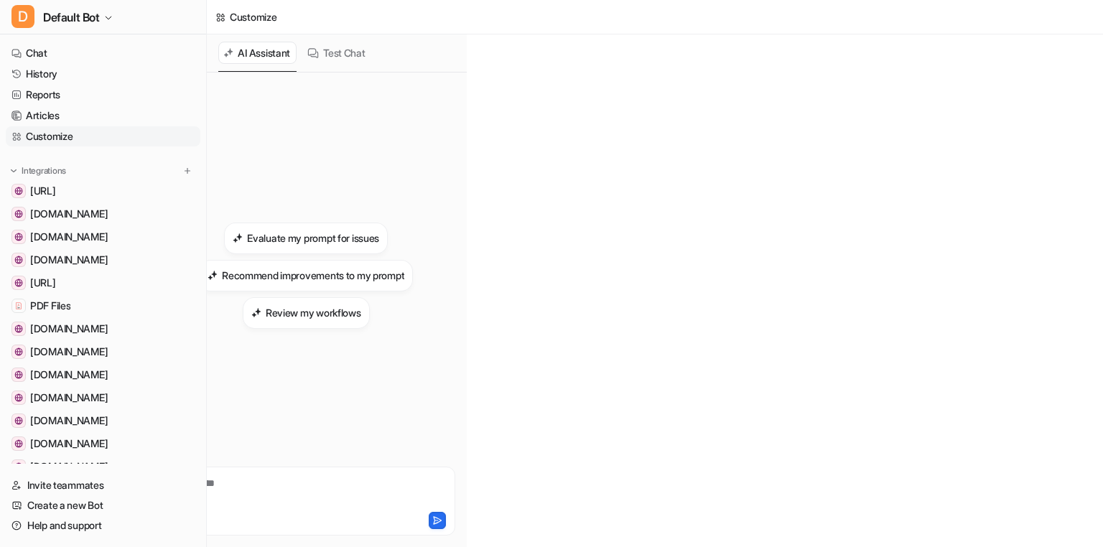
click at [338, 49] on button "Test Chat" at bounding box center [336, 53] width 69 height 22
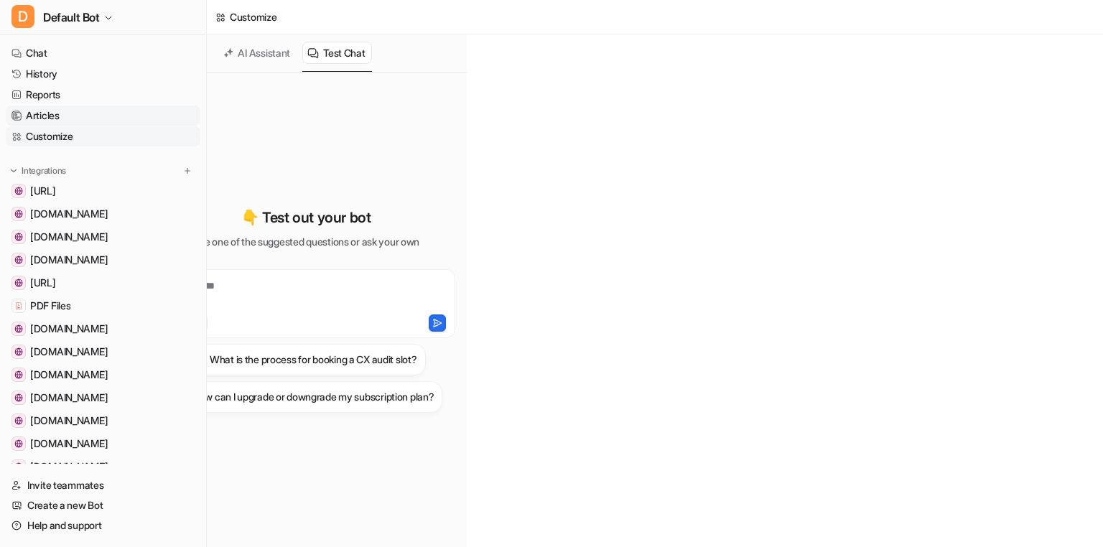
click at [80, 111] on link "Articles" at bounding box center [103, 116] width 195 height 20
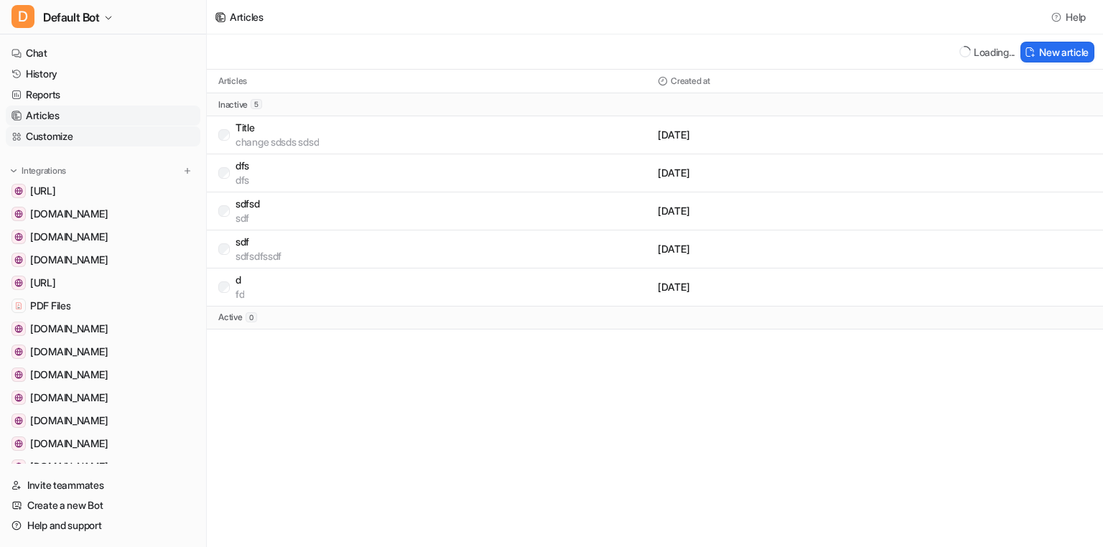
click at [84, 131] on link "Customize" at bounding box center [103, 136] width 195 height 20
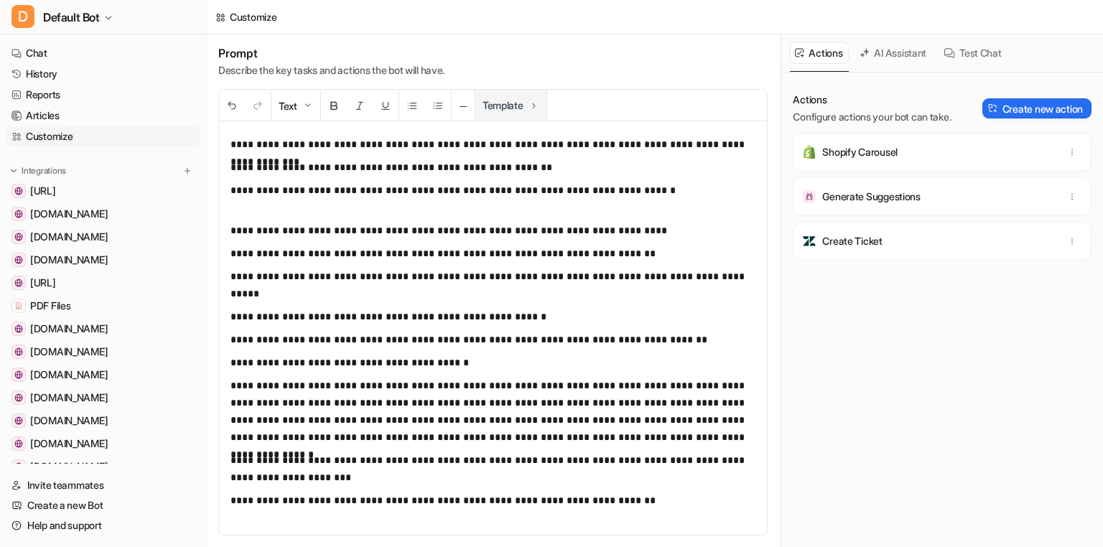
click at [501, 108] on button "Template" at bounding box center [510, 105] width 71 height 31
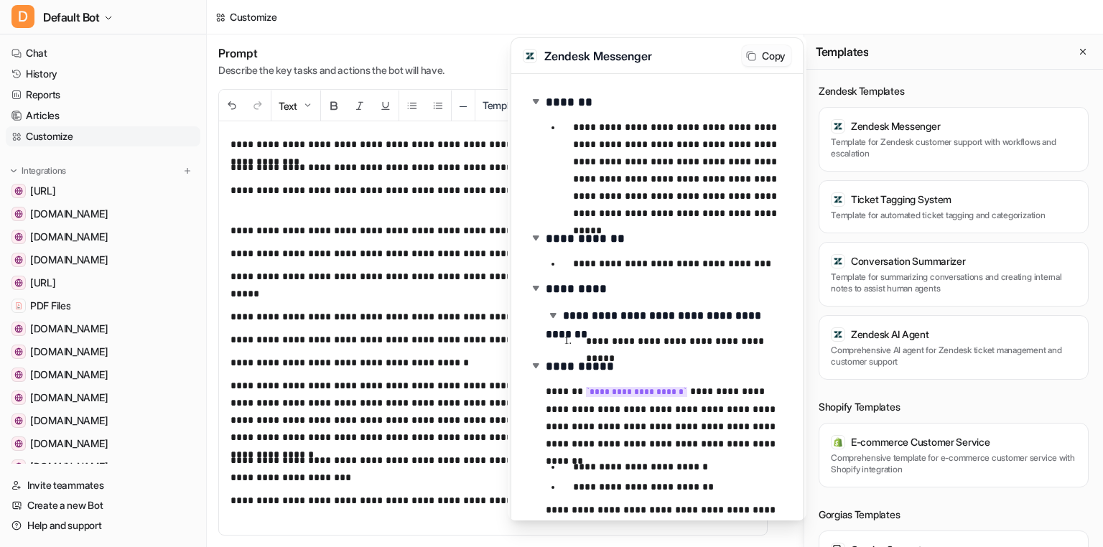
click at [765, 50] on button "Copy" at bounding box center [767, 55] width 50 height 21
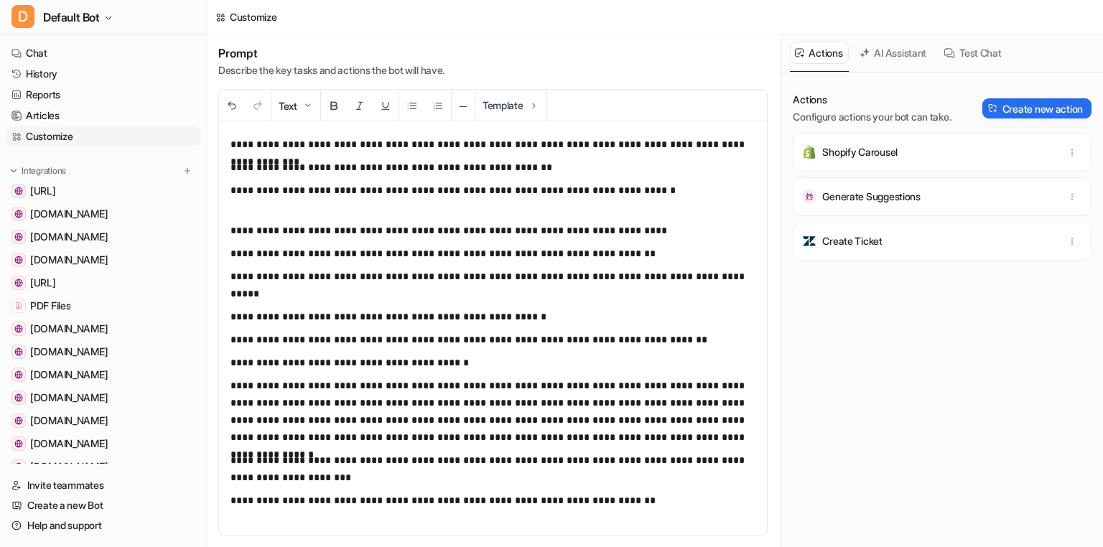
click at [447, 177] on div "**********" at bounding box center [655, 290] width 896 height 513
click at [532, 105] on img at bounding box center [533, 105] width 11 height 11
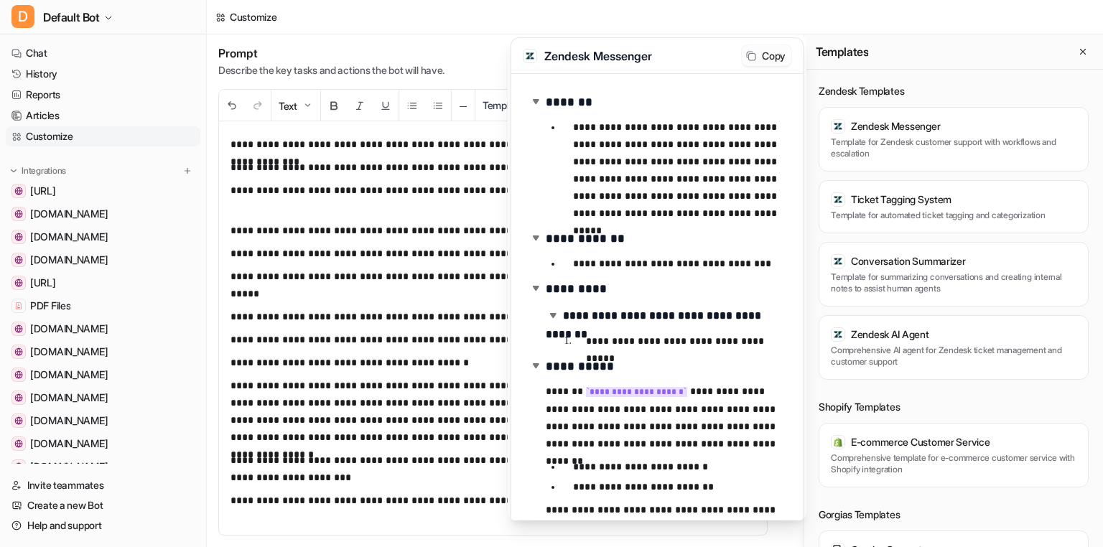
click at [759, 60] on button "Copy" at bounding box center [767, 55] width 50 height 21
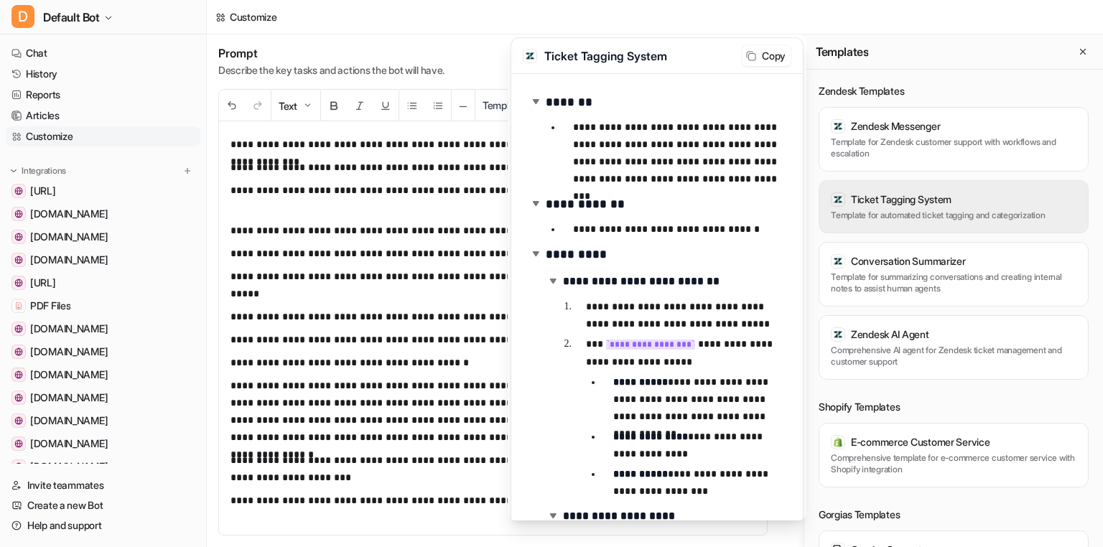
click at [877, 197] on h3 "Ticket Tagging System" at bounding box center [901, 199] width 100 height 14
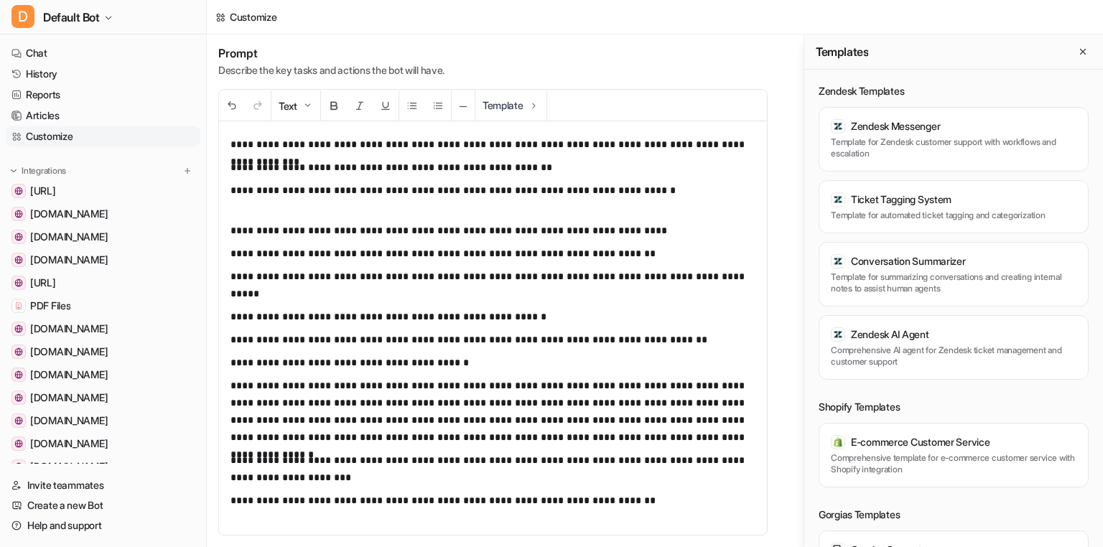
click at [943, 76] on div "Zendesk Templates Zendesk Messenger Template for Zendesk customer support with …" at bounding box center [953, 308] width 299 height 477
click at [1086, 48] on icon "Close flyout" at bounding box center [1082, 52] width 10 height 10
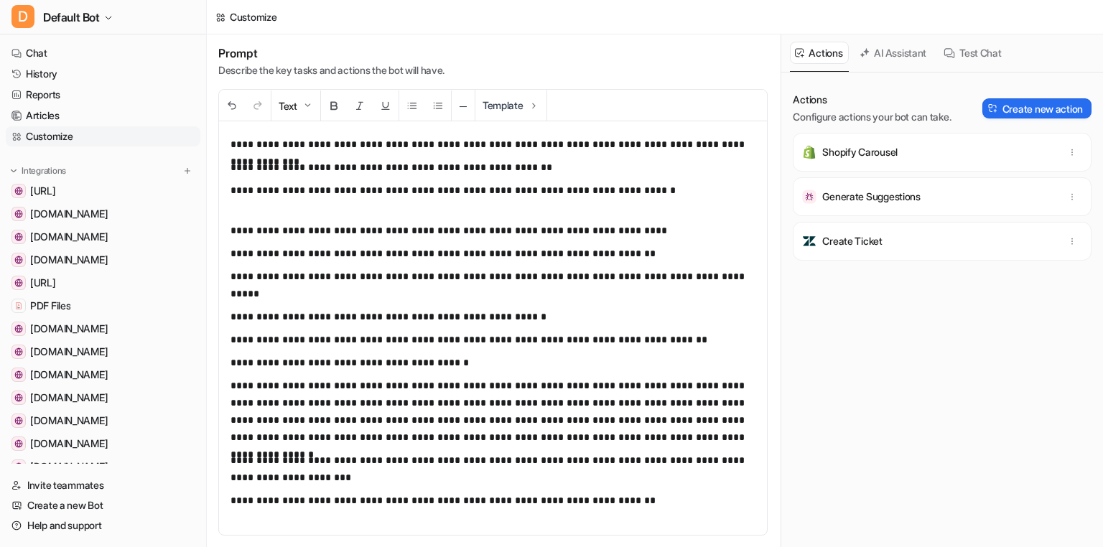
click at [650, 260] on p "**********" at bounding box center [492, 253] width 525 height 17
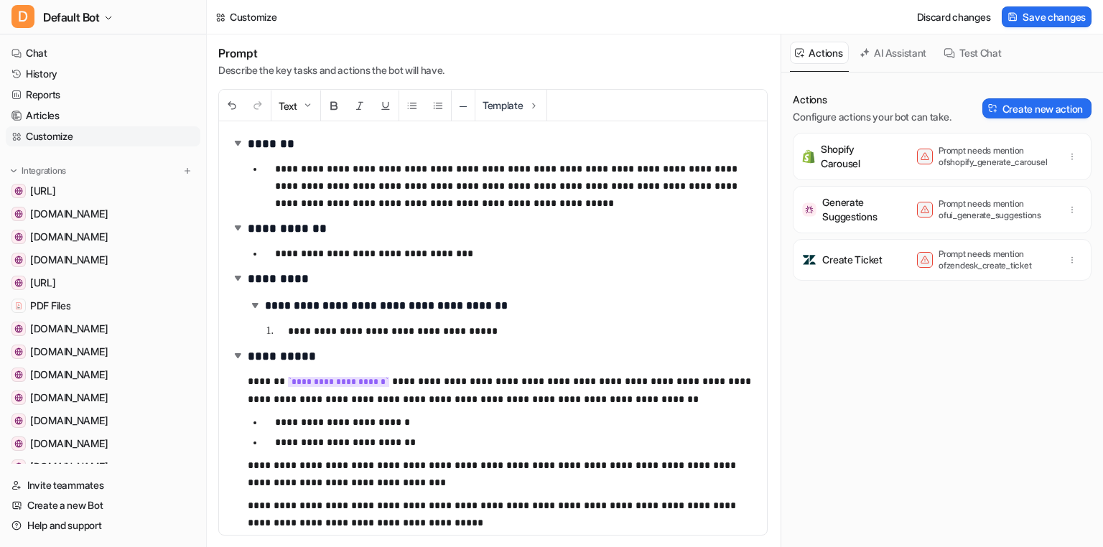
click at [370, 383] on code "**********" at bounding box center [338, 382] width 101 height 10
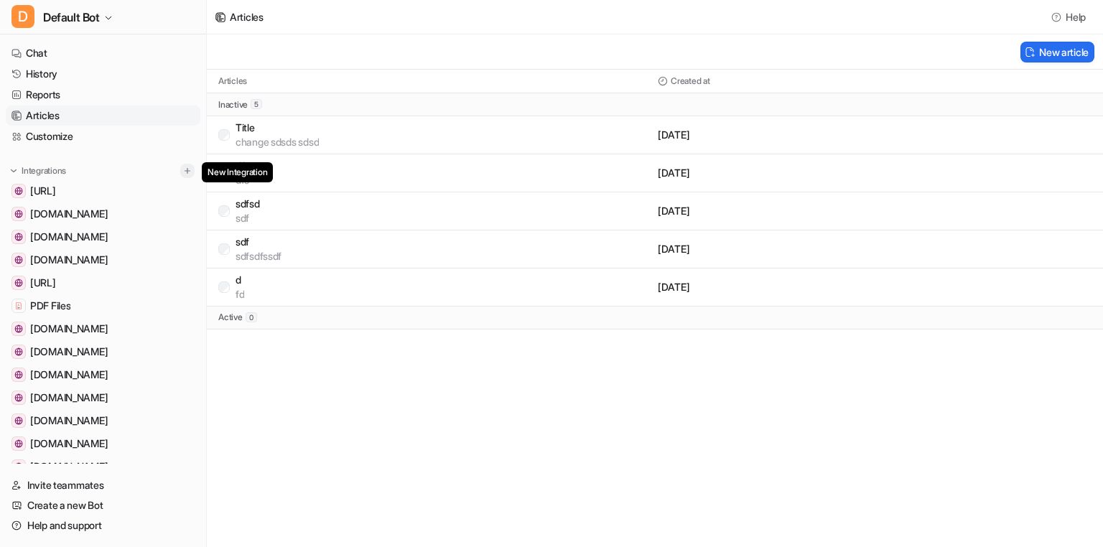
click at [190, 170] on img at bounding box center [187, 171] width 10 height 10
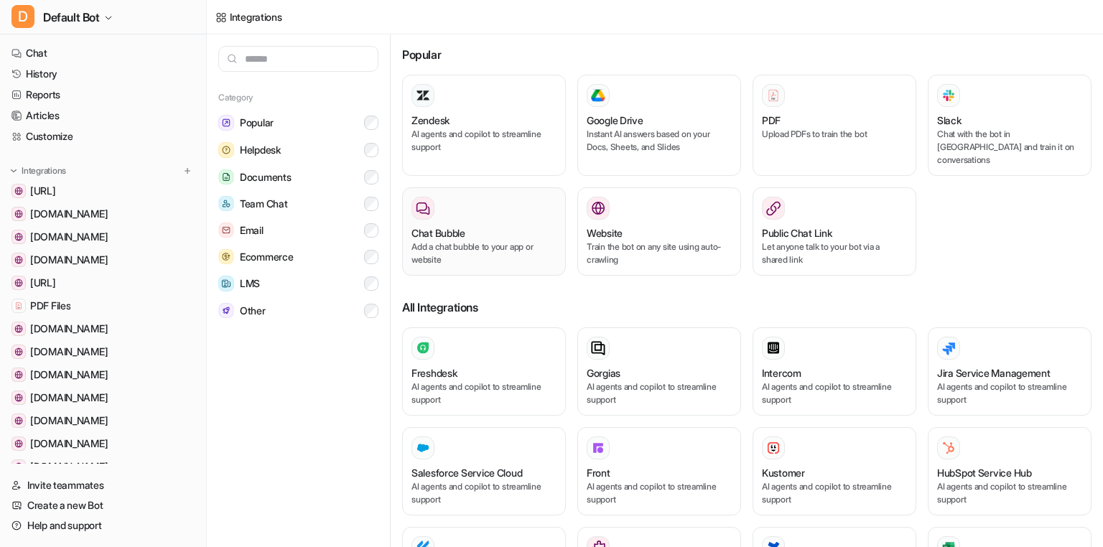
click at [481, 225] on div "Chat Bubble" at bounding box center [483, 232] width 145 height 15
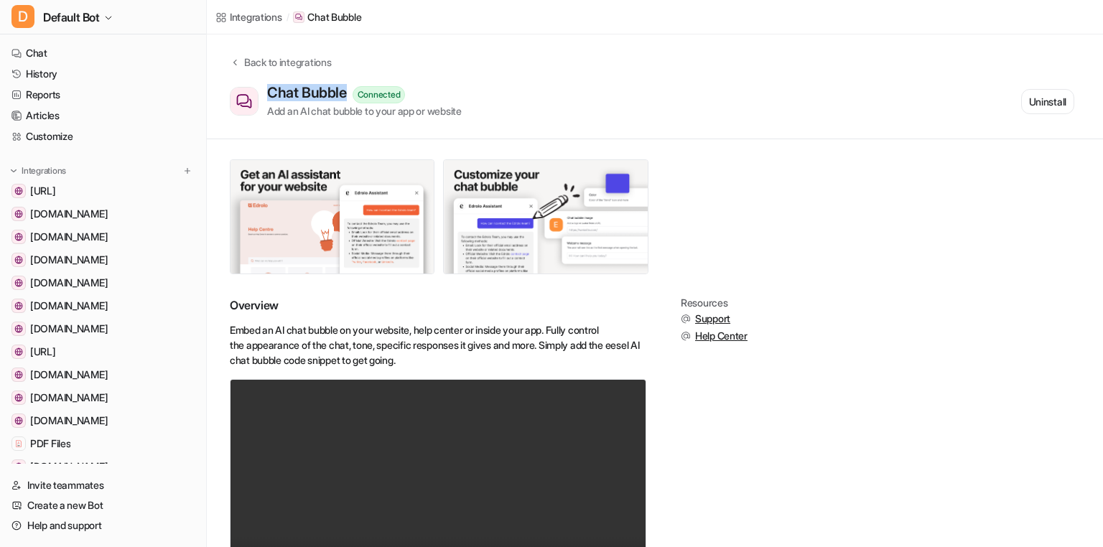
drag, startPoint x: 269, startPoint y: 87, endPoint x: 355, endPoint y: 88, distance: 85.4
click at [355, 88] on div "Chat Bubble Connected Add an AI chat bubble to your app or website" at bounding box center [364, 101] width 195 height 34
copy div "Chat Bubble"
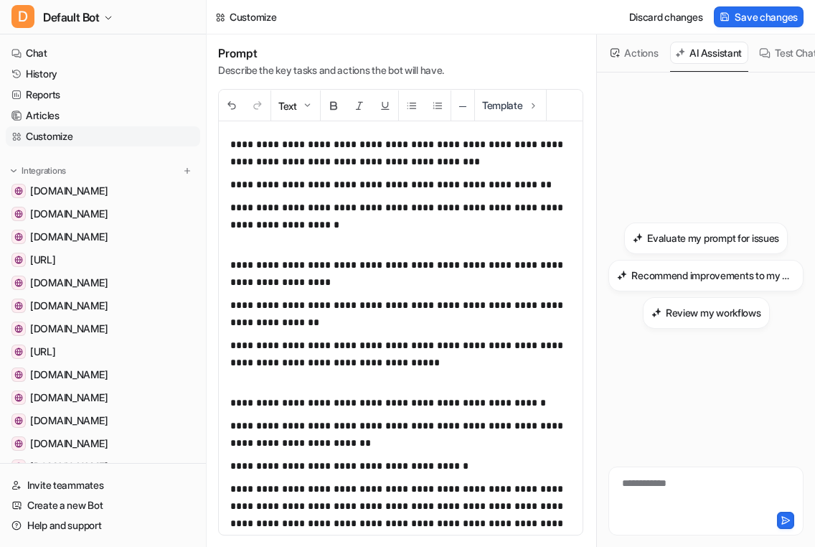
click at [439, 312] on p "**********" at bounding box center [400, 313] width 341 height 34
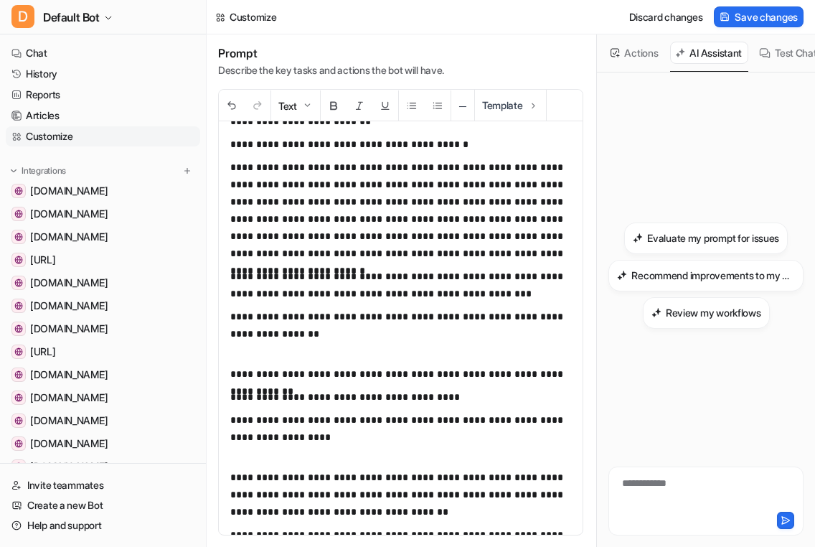
scroll to position [326, 0]
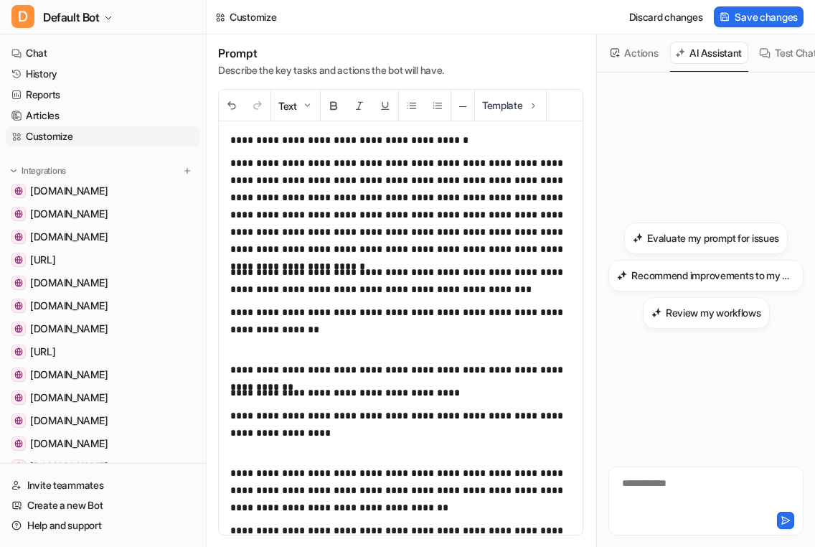
click at [407, 365] on p "**********" at bounding box center [400, 369] width 341 height 17
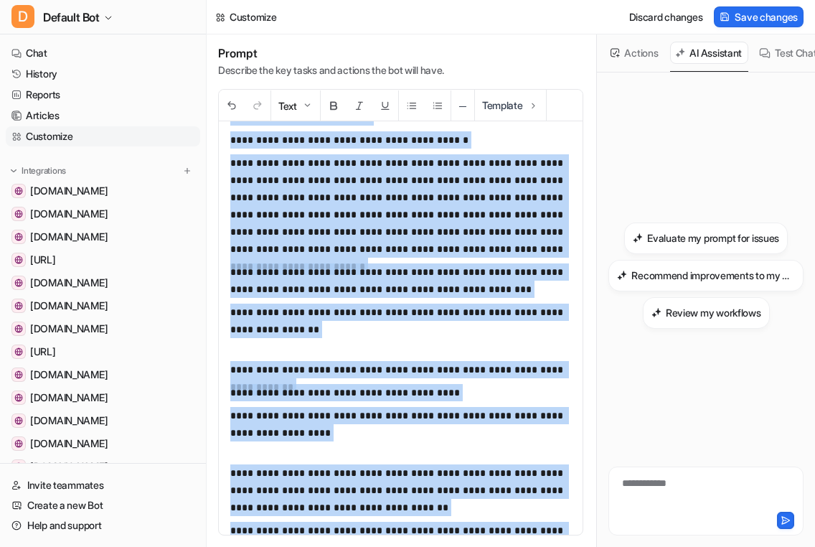
copy div "**********"
